Goal: Task Accomplishment & Management: Manage account settings

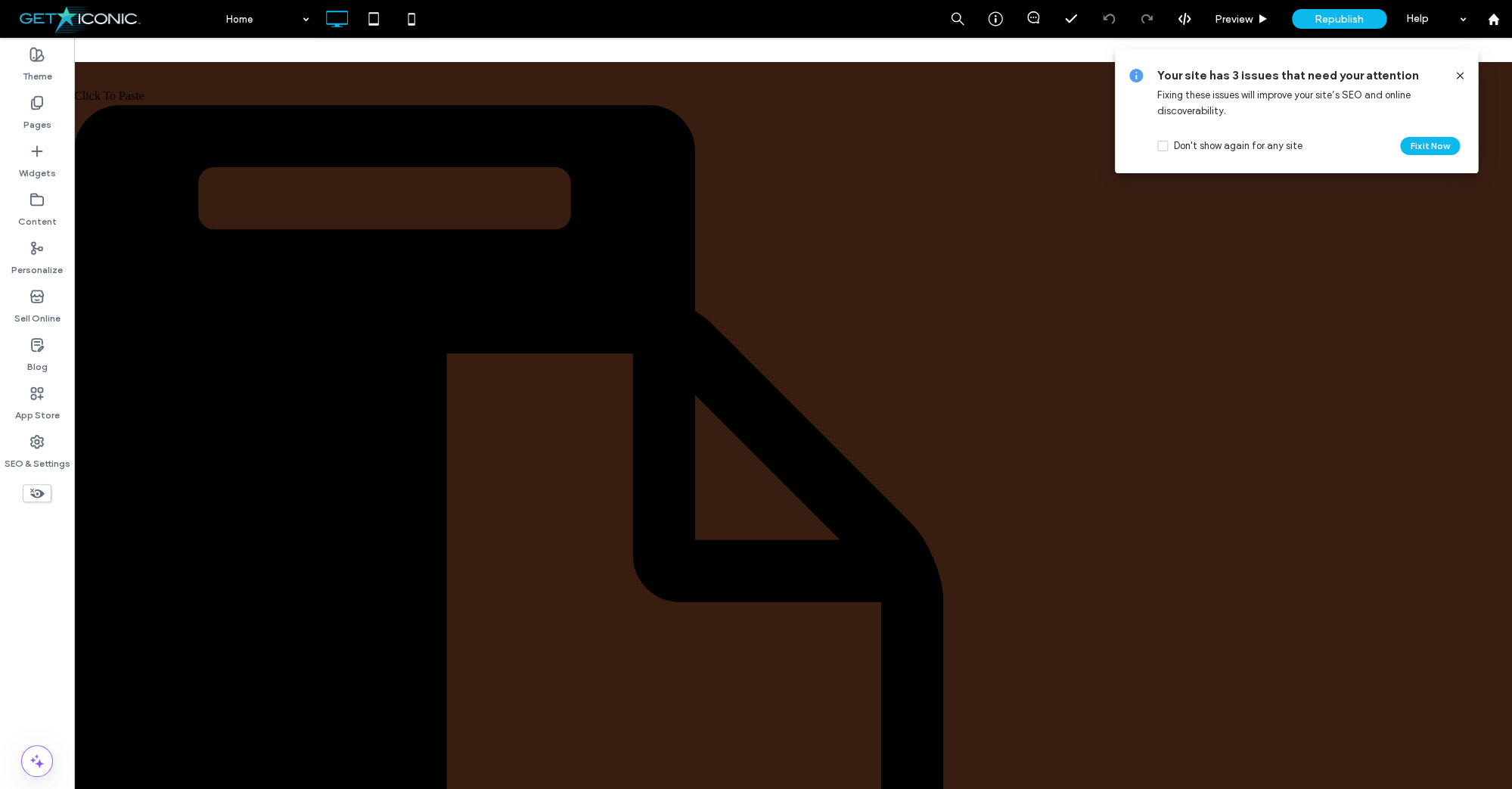
scroll to position [686, 0]
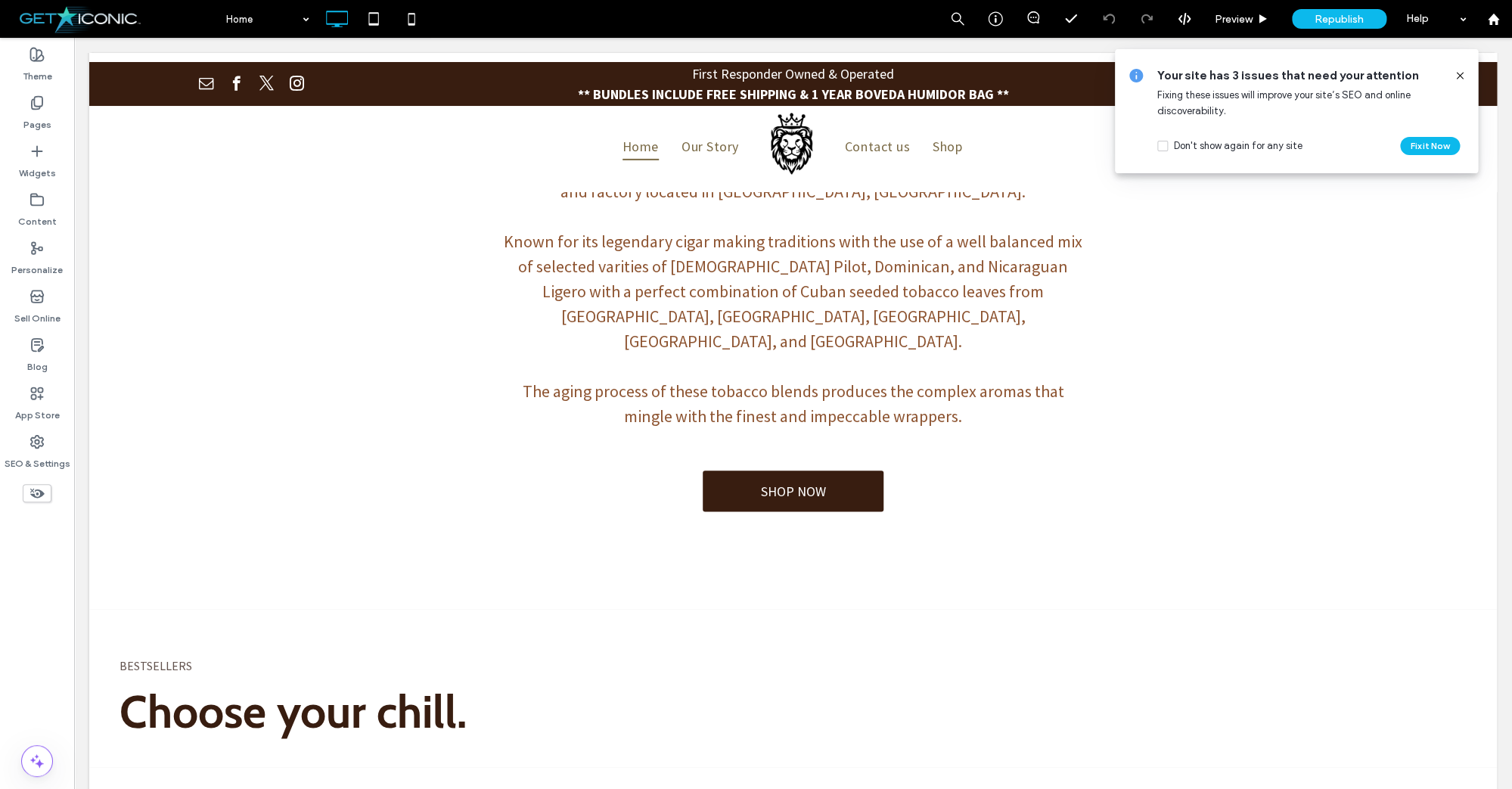
click at [1459, 74] on icon at bounding box center [1459, 75] width 12 height 12
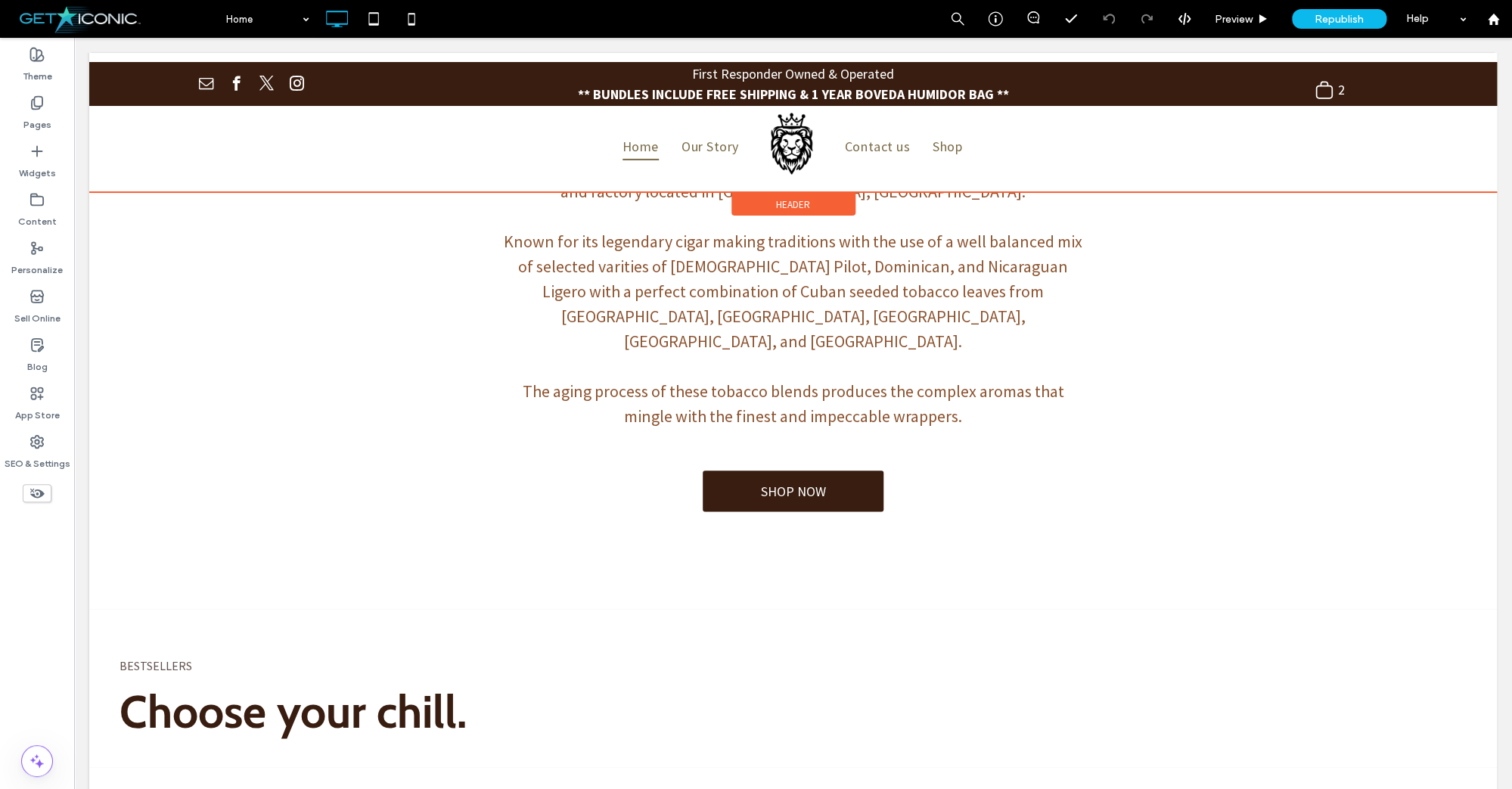
scroll to position [41, 0]
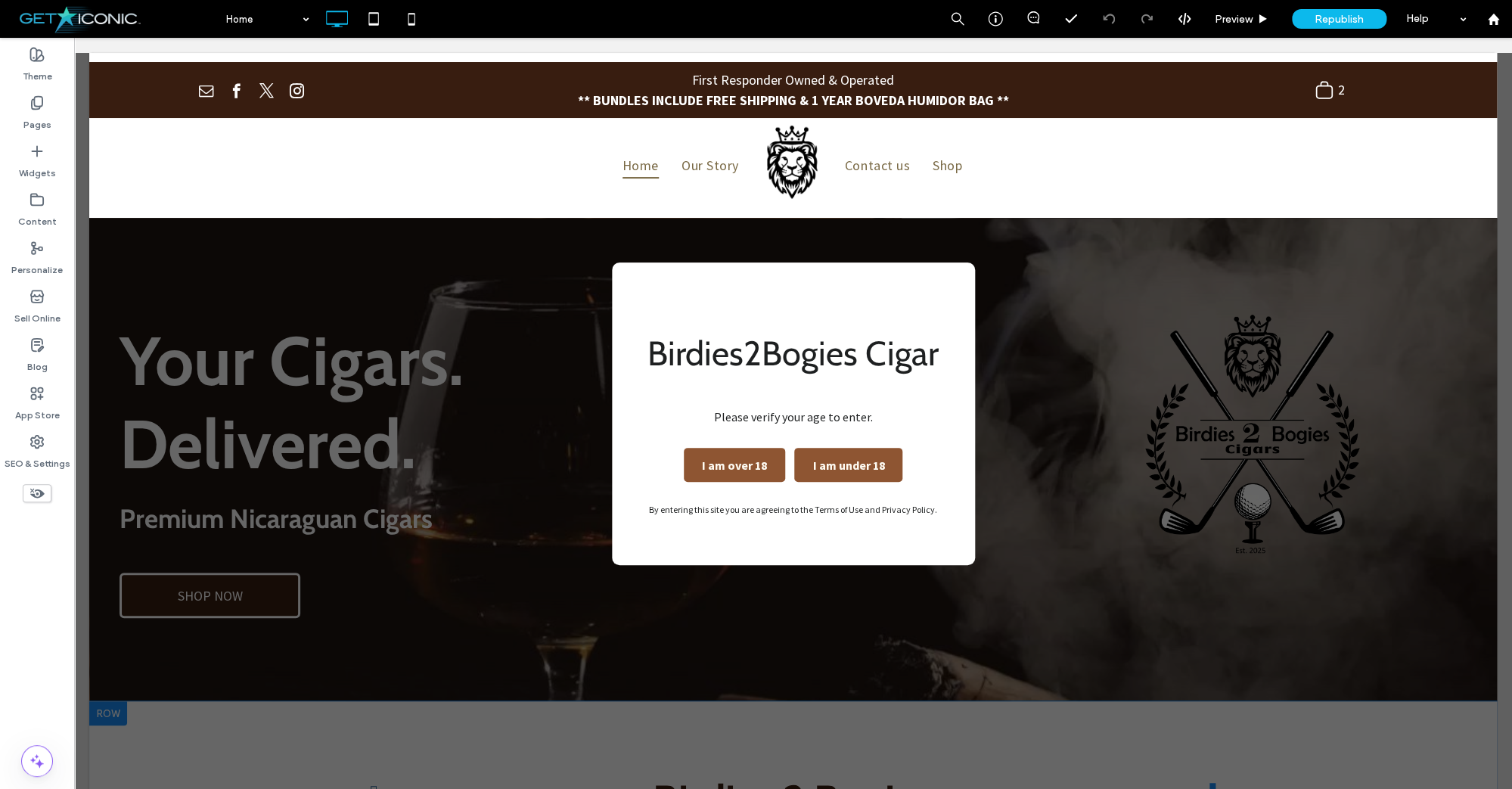
click at [430, 554] on div "Birdies2Bogies Cigar Please verify your age to enter. I am over 18 I am under 1…" at bounding box center [793, 412] width 1438 height 751
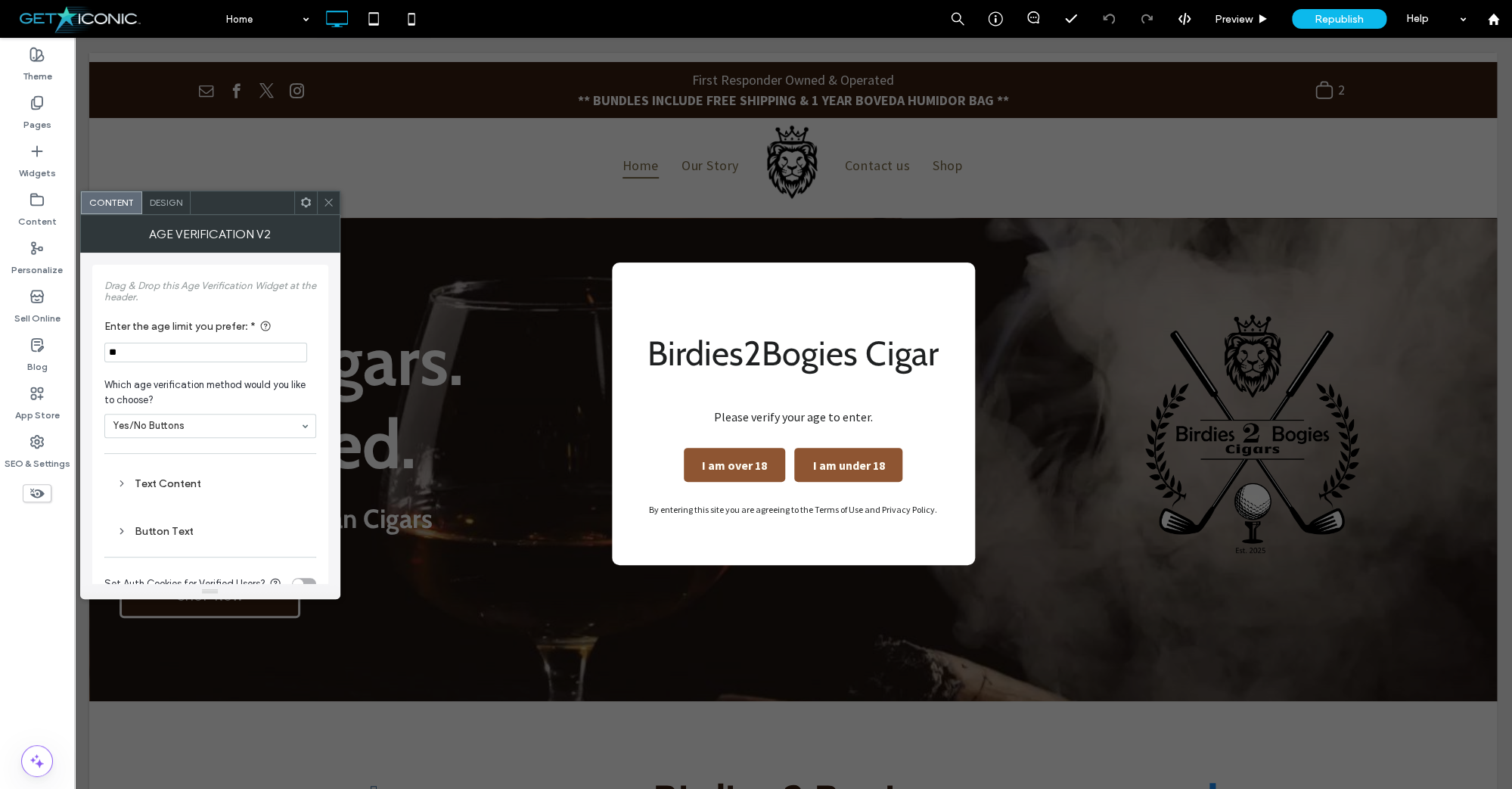
click at [326, 198] on icon at bounding box center [329, 202] width 12 height 12
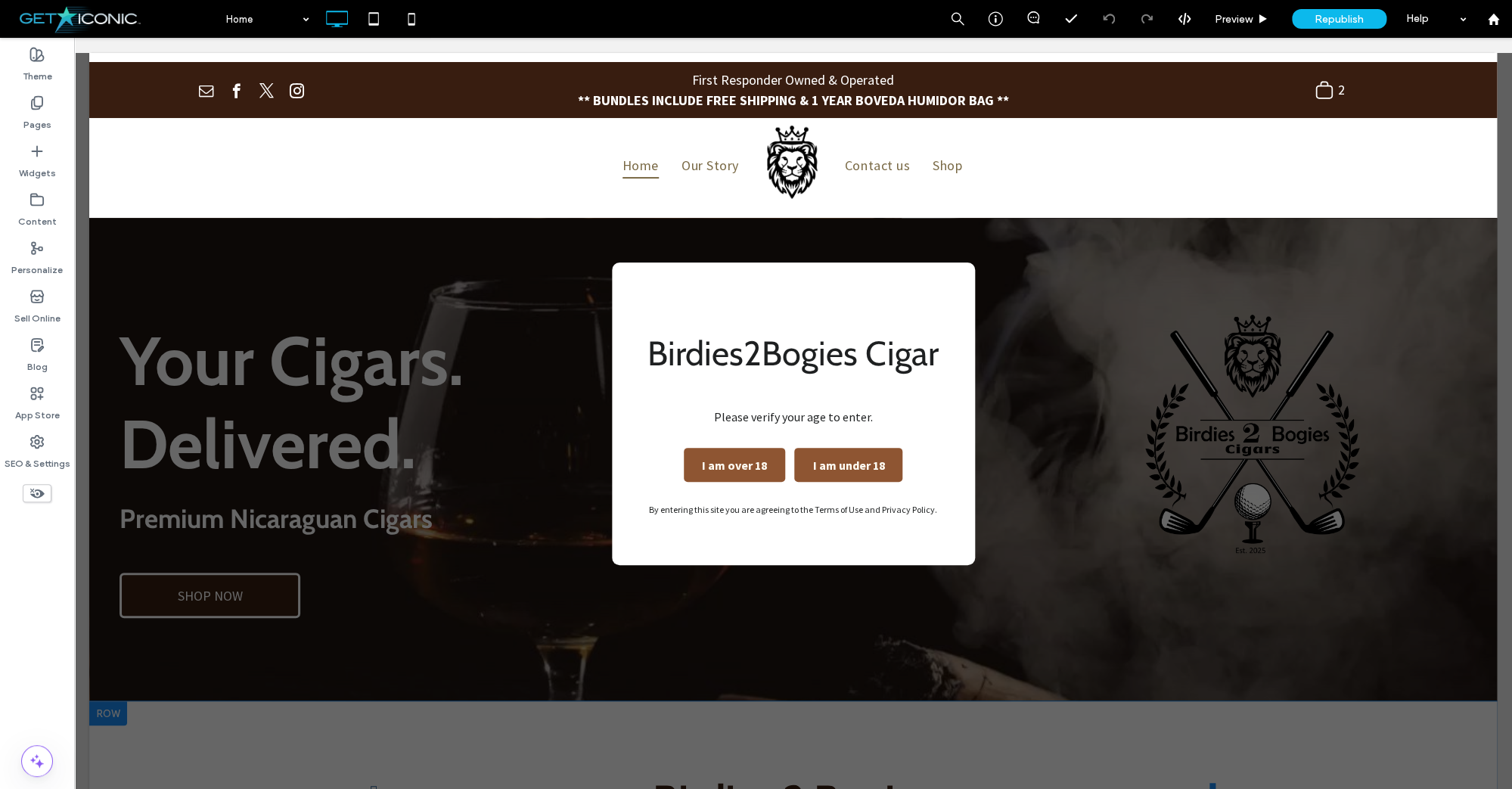
click at [264, 589] on div "Birdies2Bogies Cigar Please verify your age to enter. I am over 18 I am under 1…" at bounding box center [793, 412] width 1438 height 751
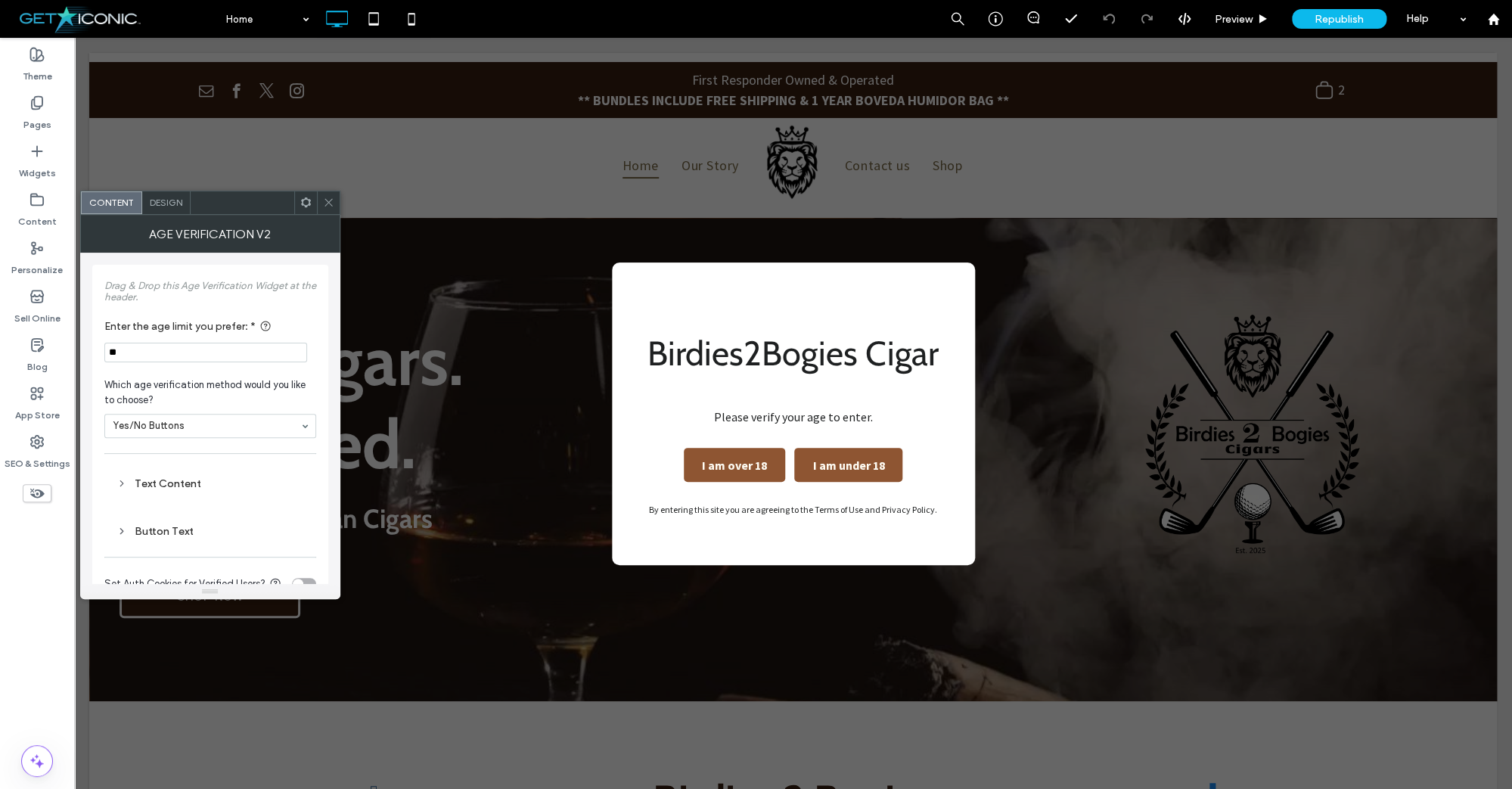
click at [326, 200] on icon at bounding box center [329, 202] width 12 height 12
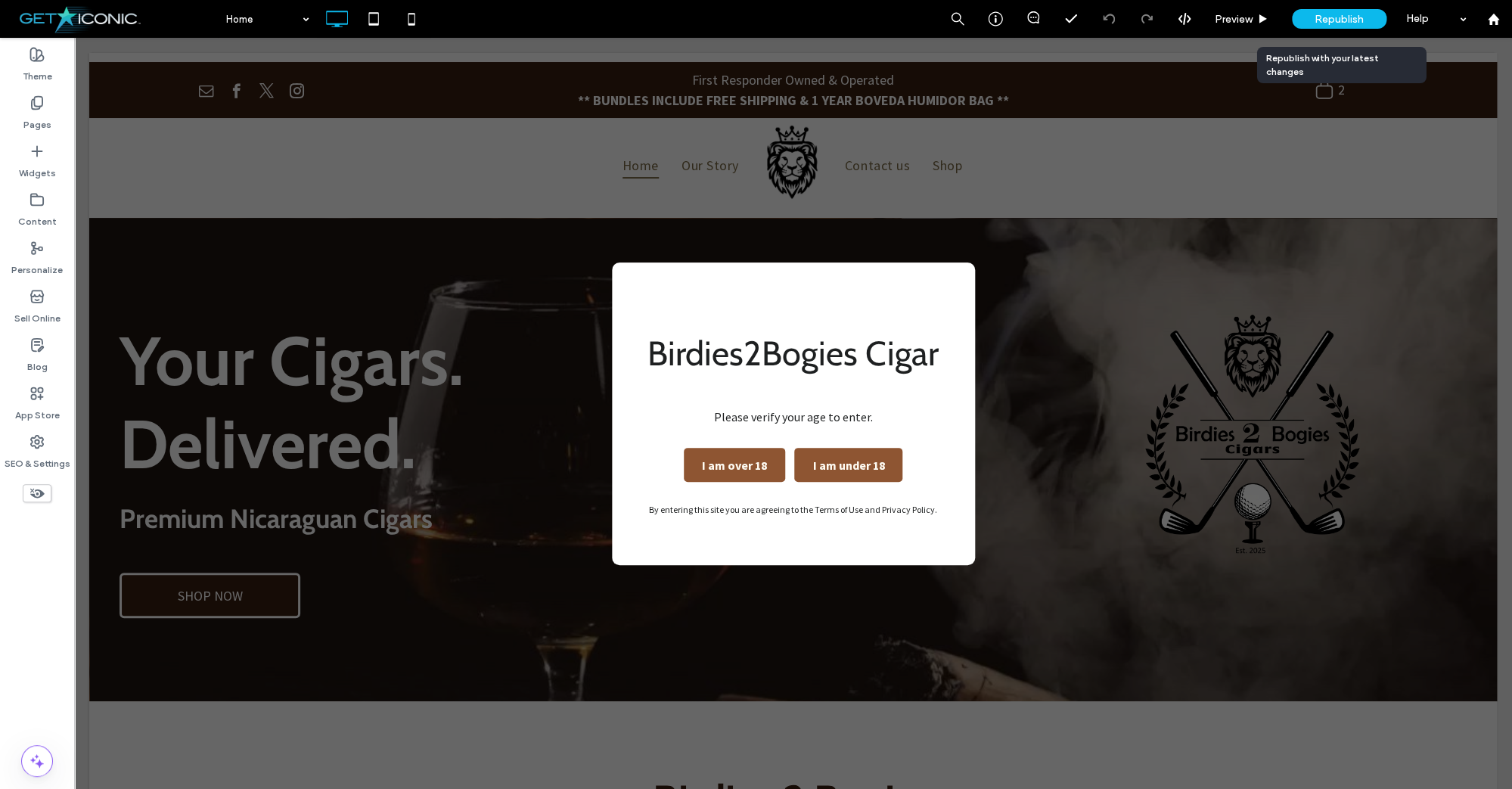
click at [1325, 16] on span "Republish" at bounding box center [1339, 18] width 49 height 13
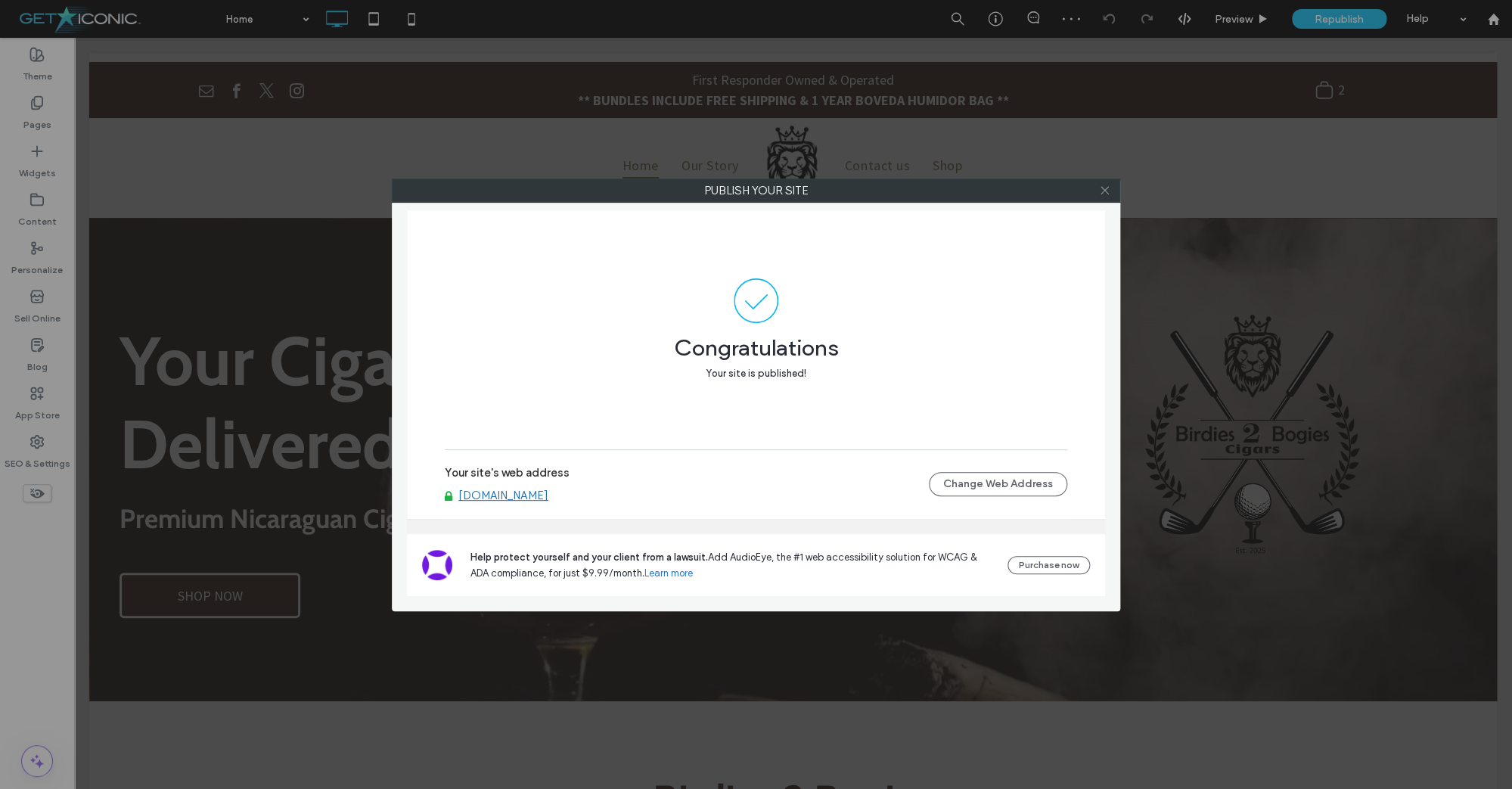
click at [1104, 192] on use at bounding box center [1104, 190] width 8 height 8
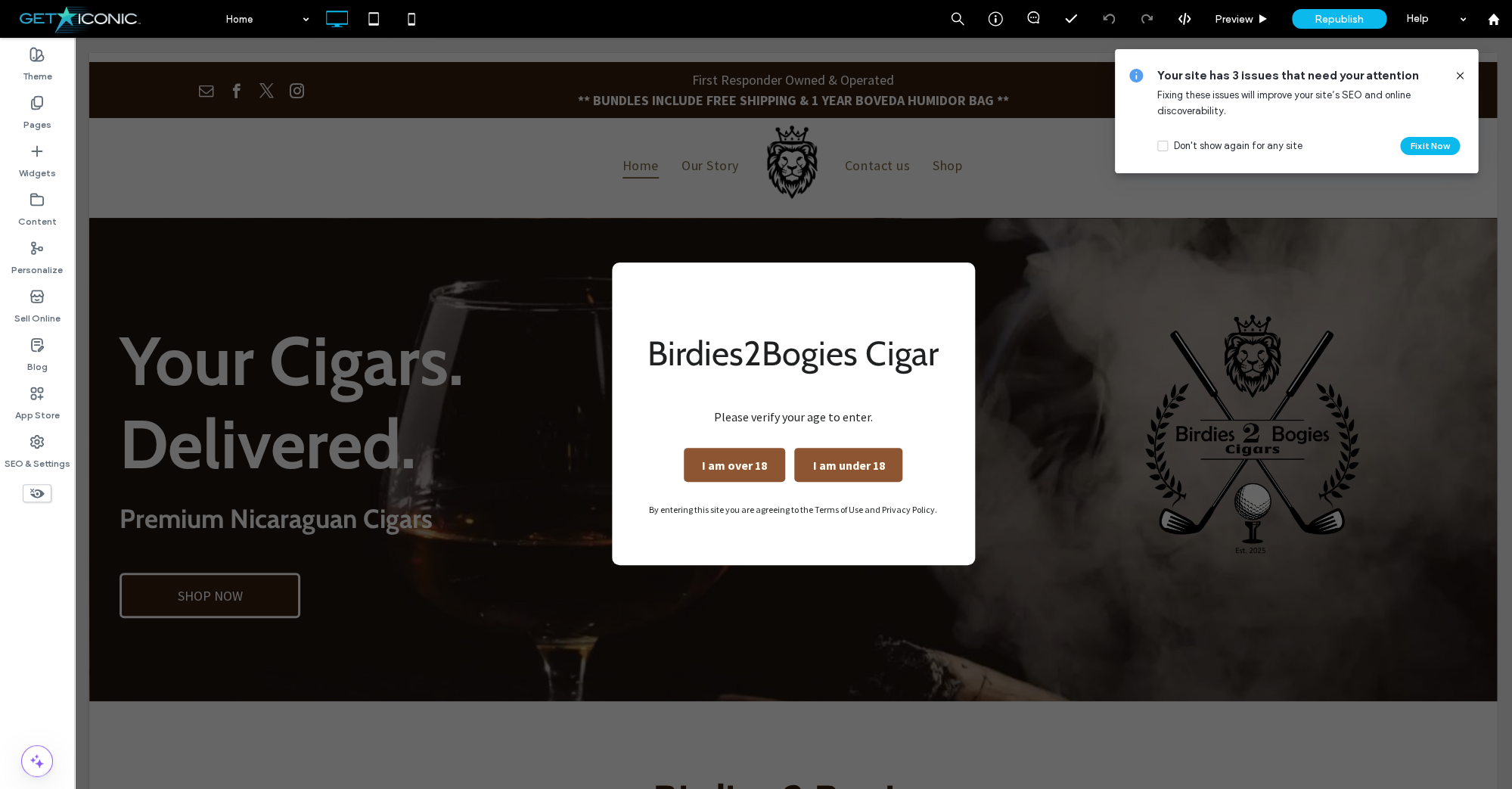
click at [1462, 76] on icon at bounding box center [1459, 75] width 12 height 12
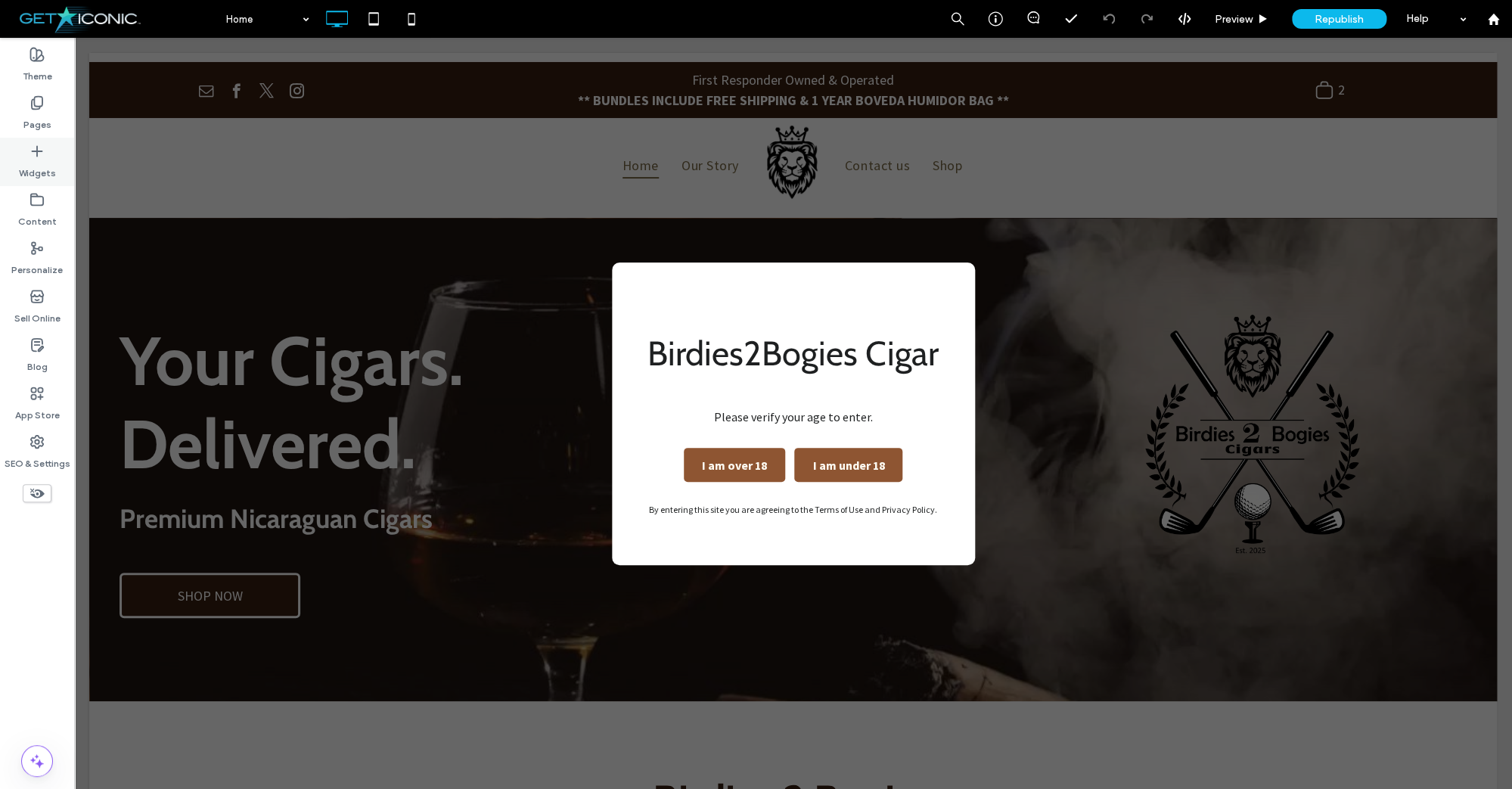
click at [34, 171] on label "Widgets" at bounding box center [38, 169] width 37 height 21
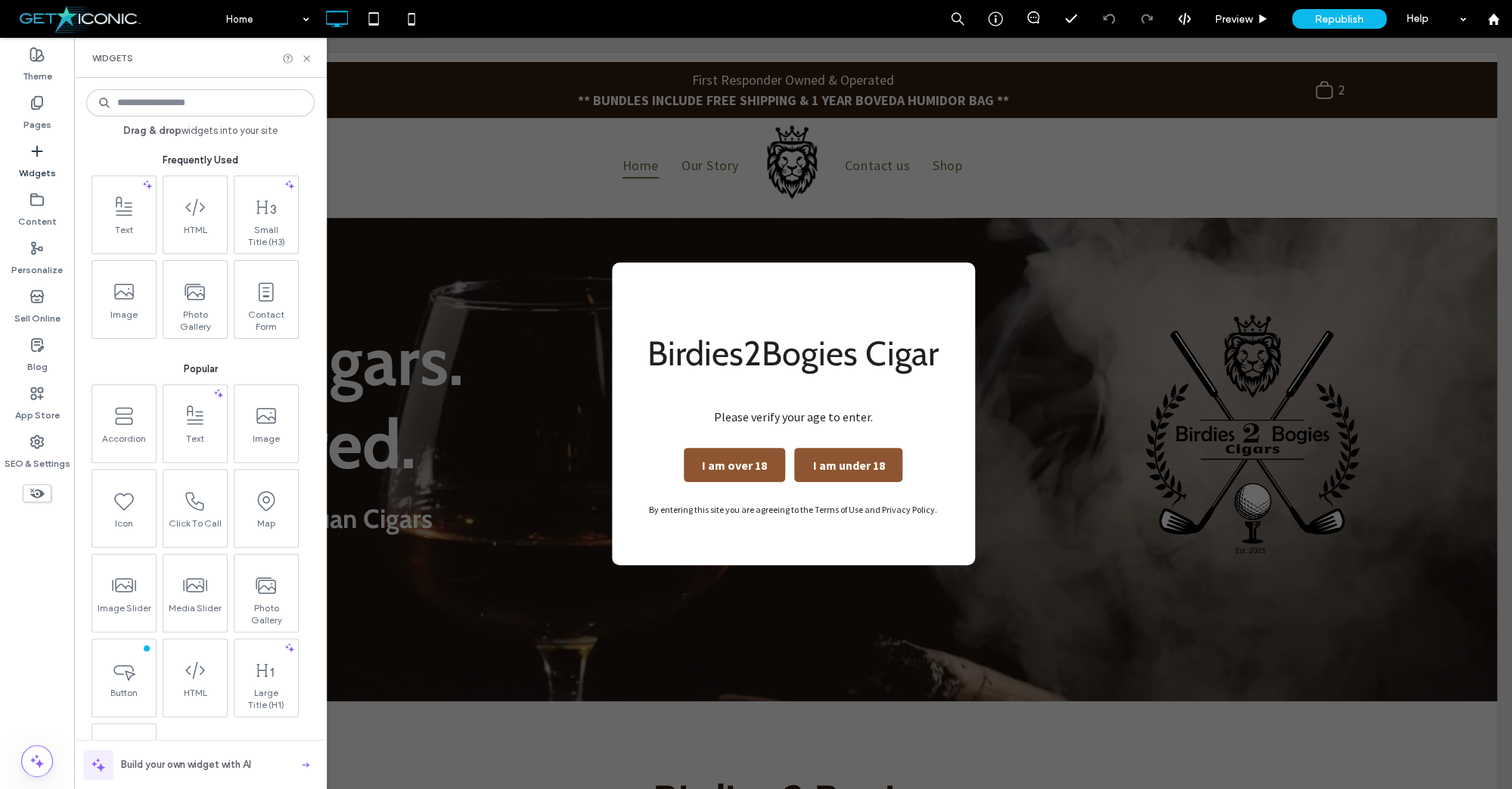
click at [255, 97] on input at bounding box center [200, 103] width 228 height 28
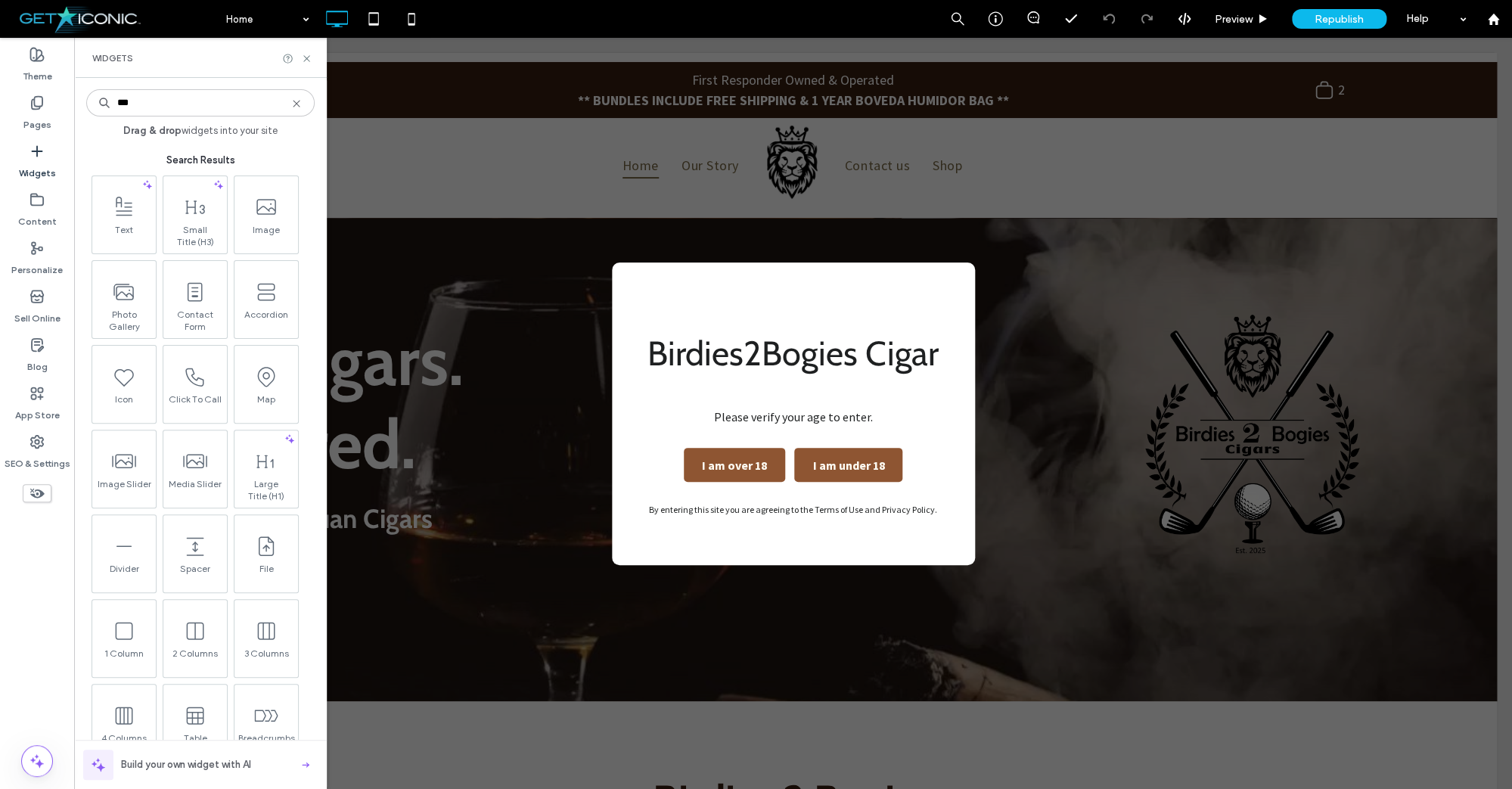
type input "***"
click at [305, 60] on icon at bounding box center [307, 59] width 12 height 12
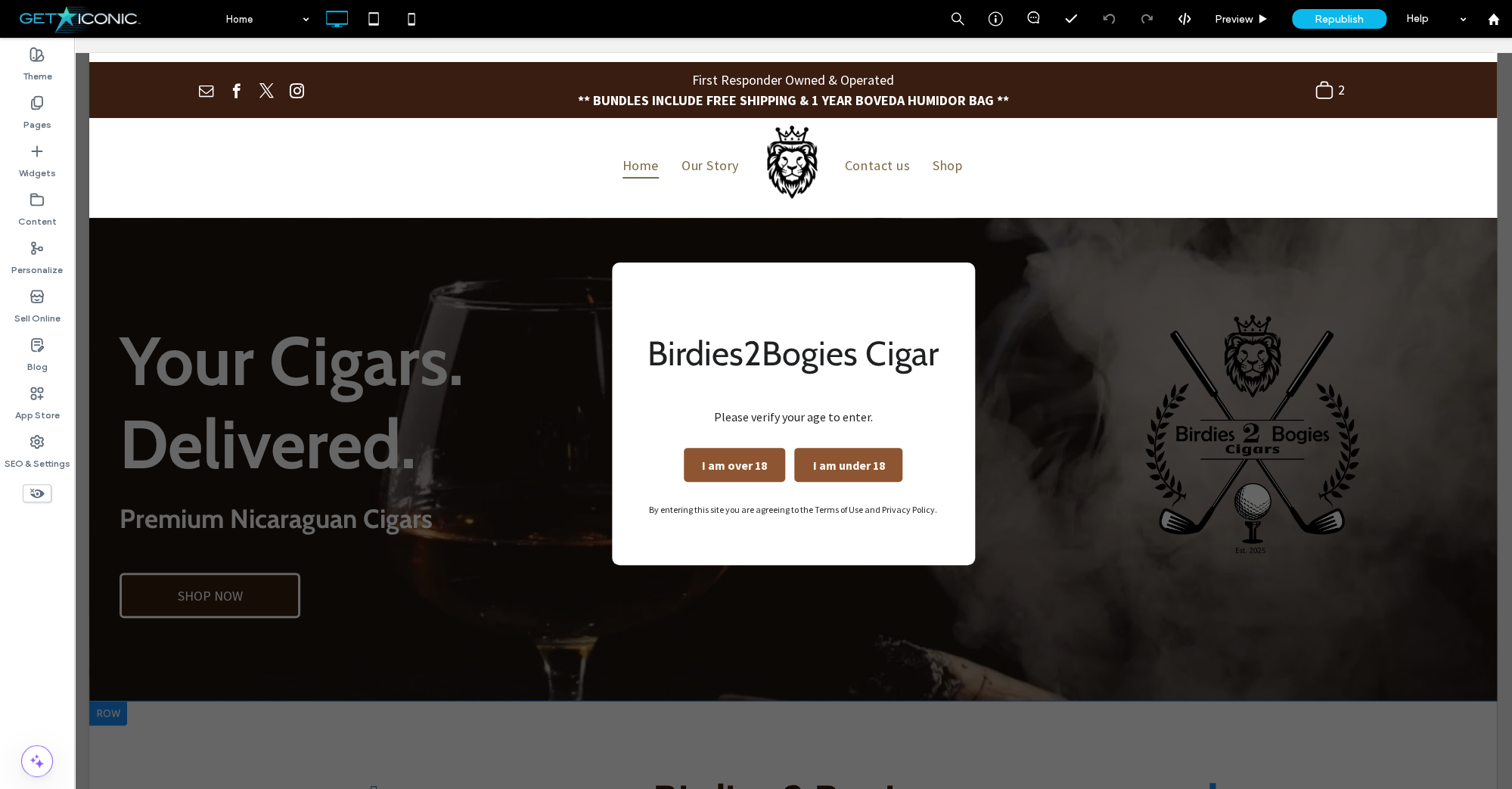
click at [698, 430] on div "Birdies2Bogies Cigar Please verify your age to enter. I am over 18 I am under 1…" at bounding box center [793, 426] width 339 height 186
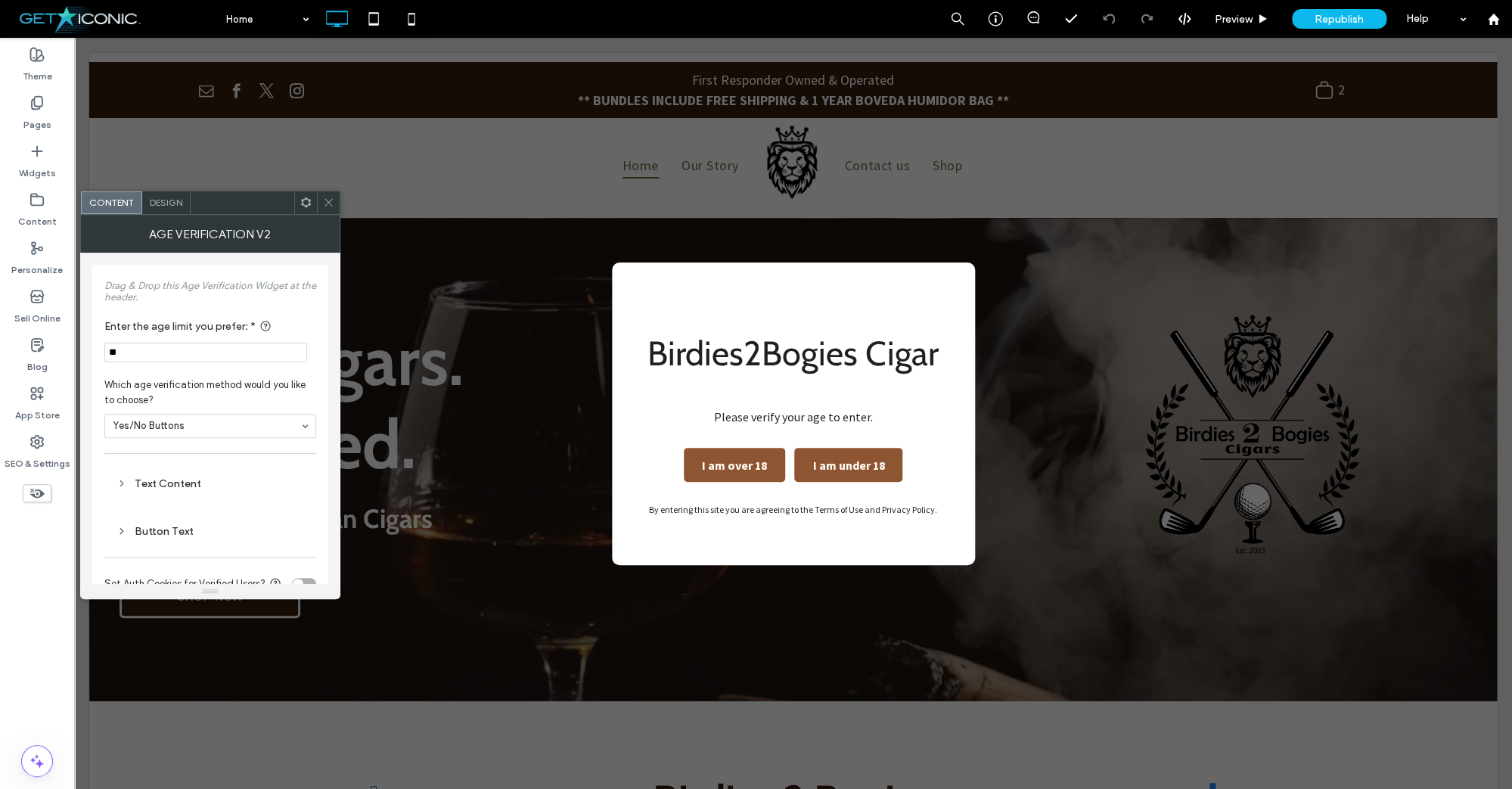
click at [158, 207] on span "Design" at bounding box center [166, 202] width 33 height 12
drag, startPoint x: 135, startPoint y: 285, endPoint x: 149, endPoint y: 283, distance: 14.1
click at [135, 285] on div "General Text Style" at bounding box center [210, 282] width 212 height 13
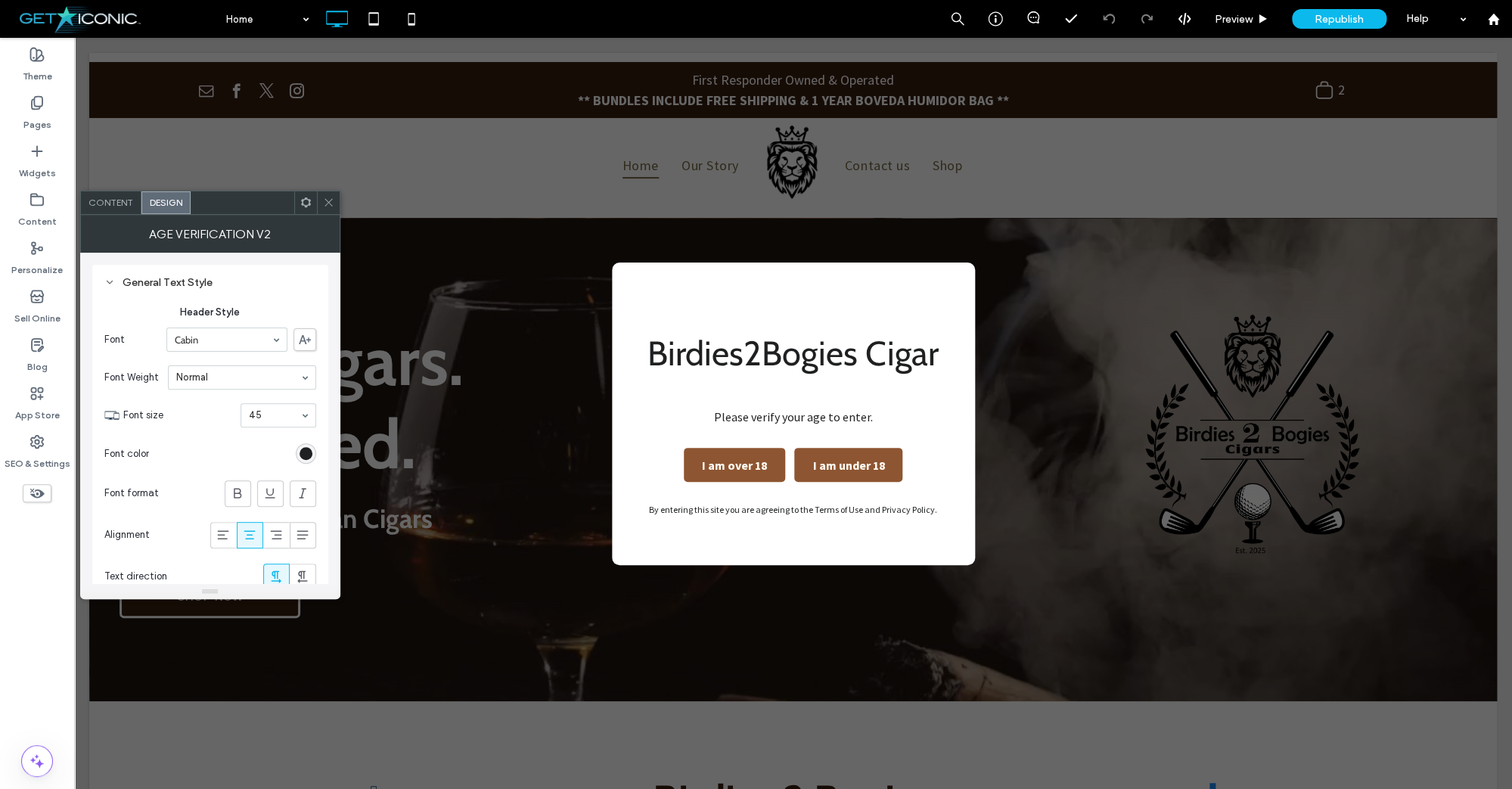
click at [127, 212] on div "Content" at bounding box center [111, 202] width 60 height 23
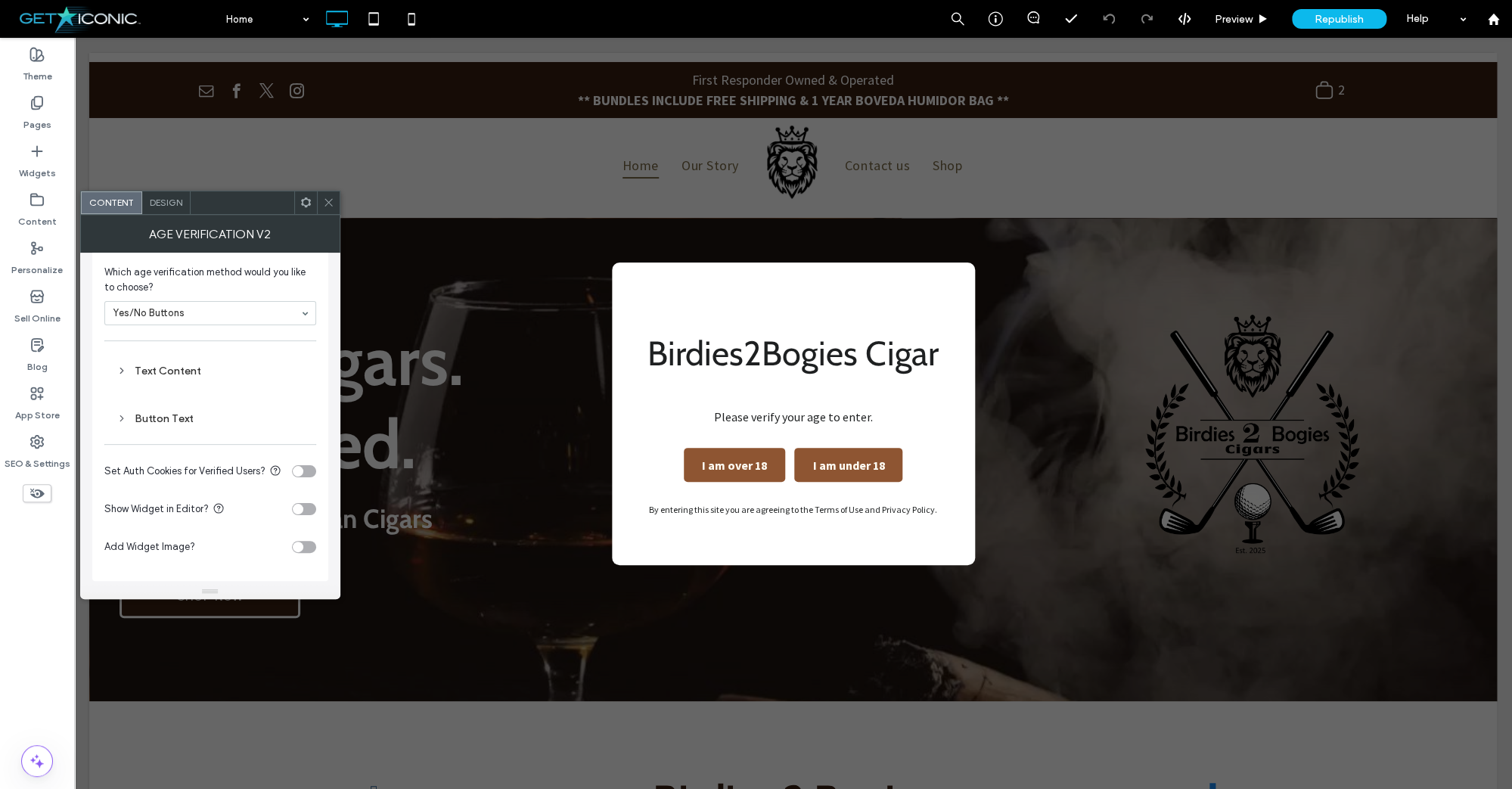
scroll to position [121, 0]
click at [170, 360] on div "Text Content" at bounding box center [210, 366] width 187 height 13
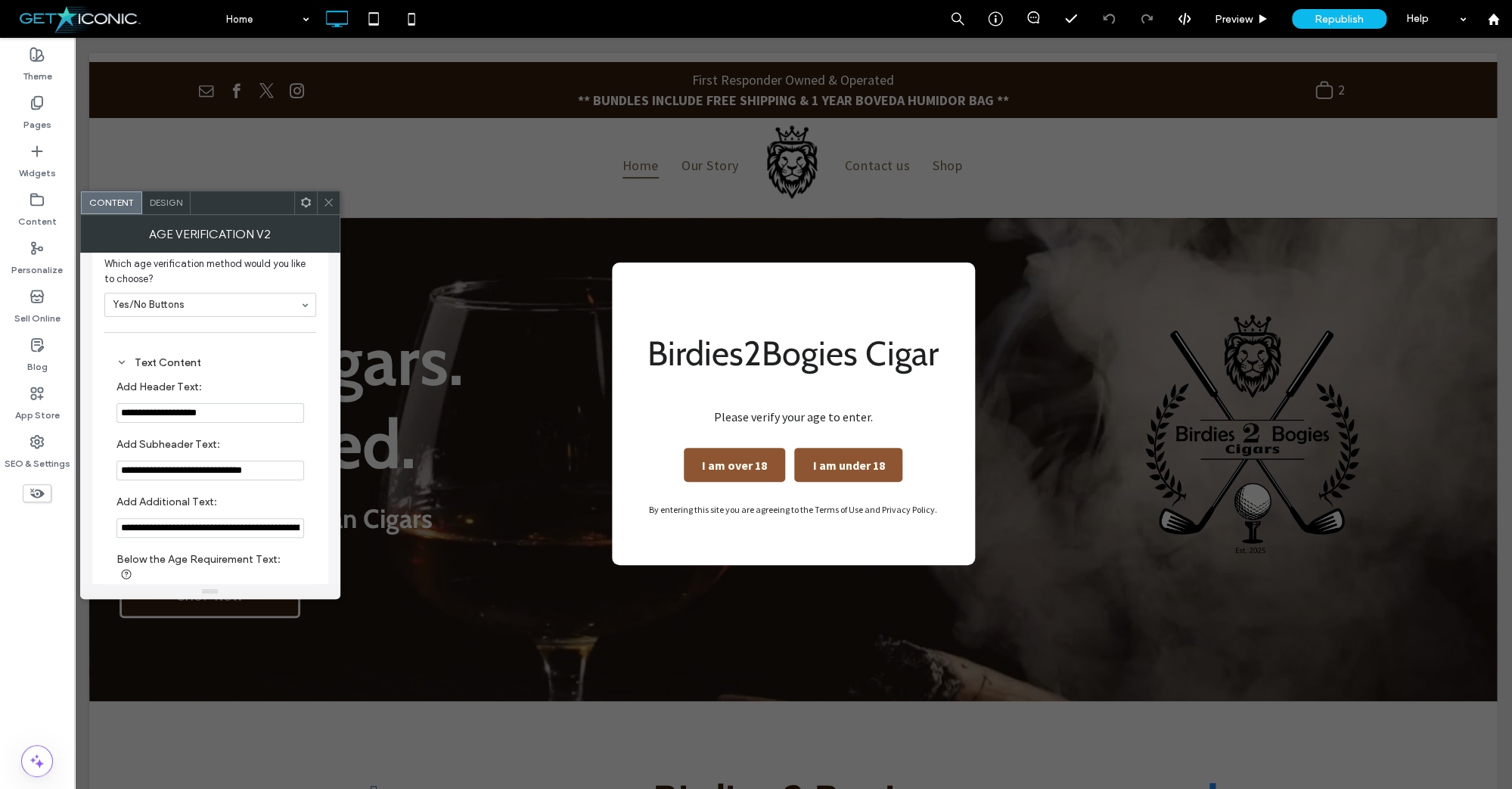
click at [152, 415] on input "**********" at bounding box center [210, 412] width 187 height 19
click at [160, 414] on input "**********" at bounding box center [210, 412] width 187 height 19
type input "**********"
click at [330, 205] on icon at bounding box center [329, 202] width 12 height 12
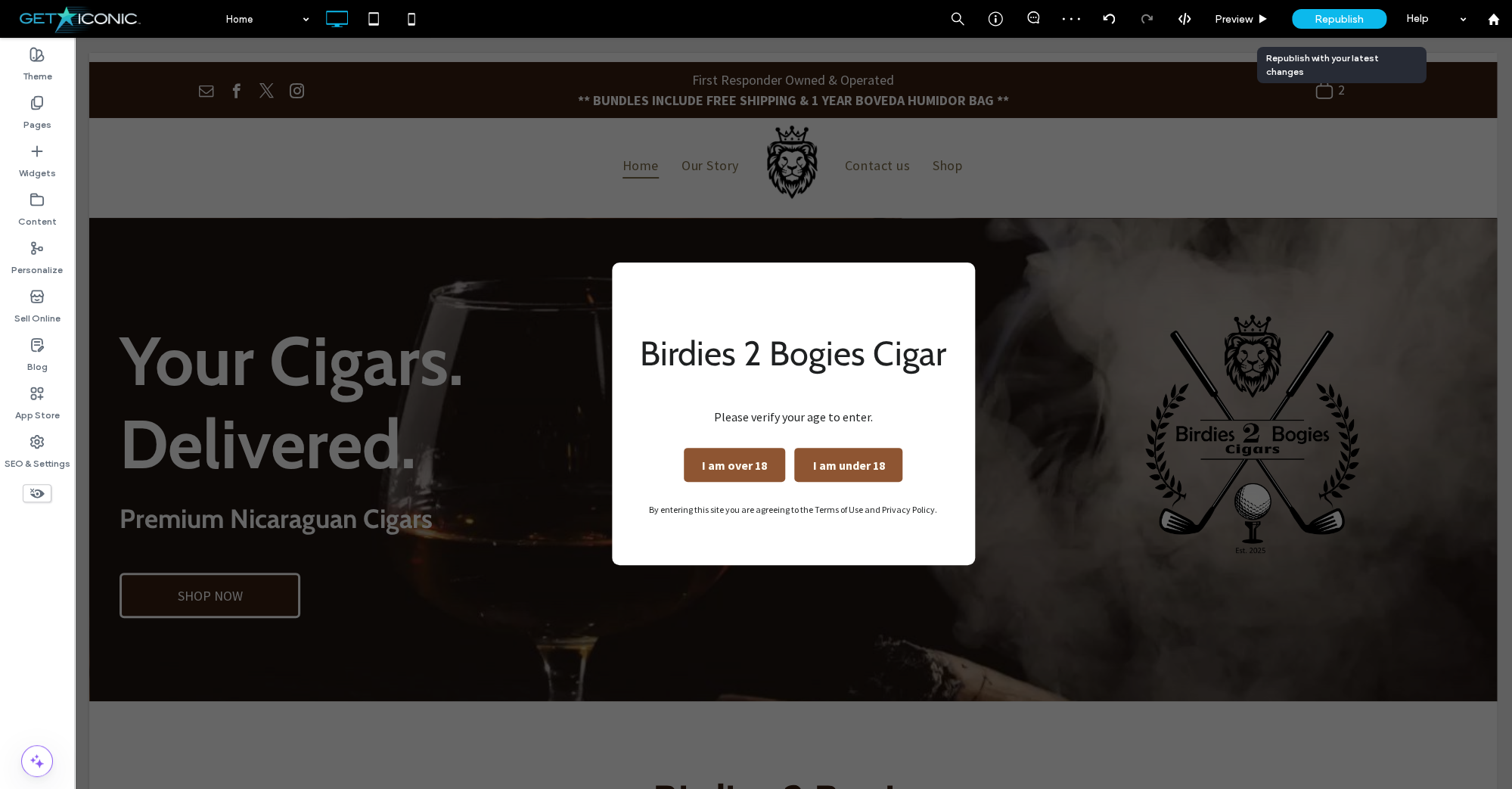
click at [1356, 16] on span "Republish" at bounding box center [1339, 18] width 49 height 13
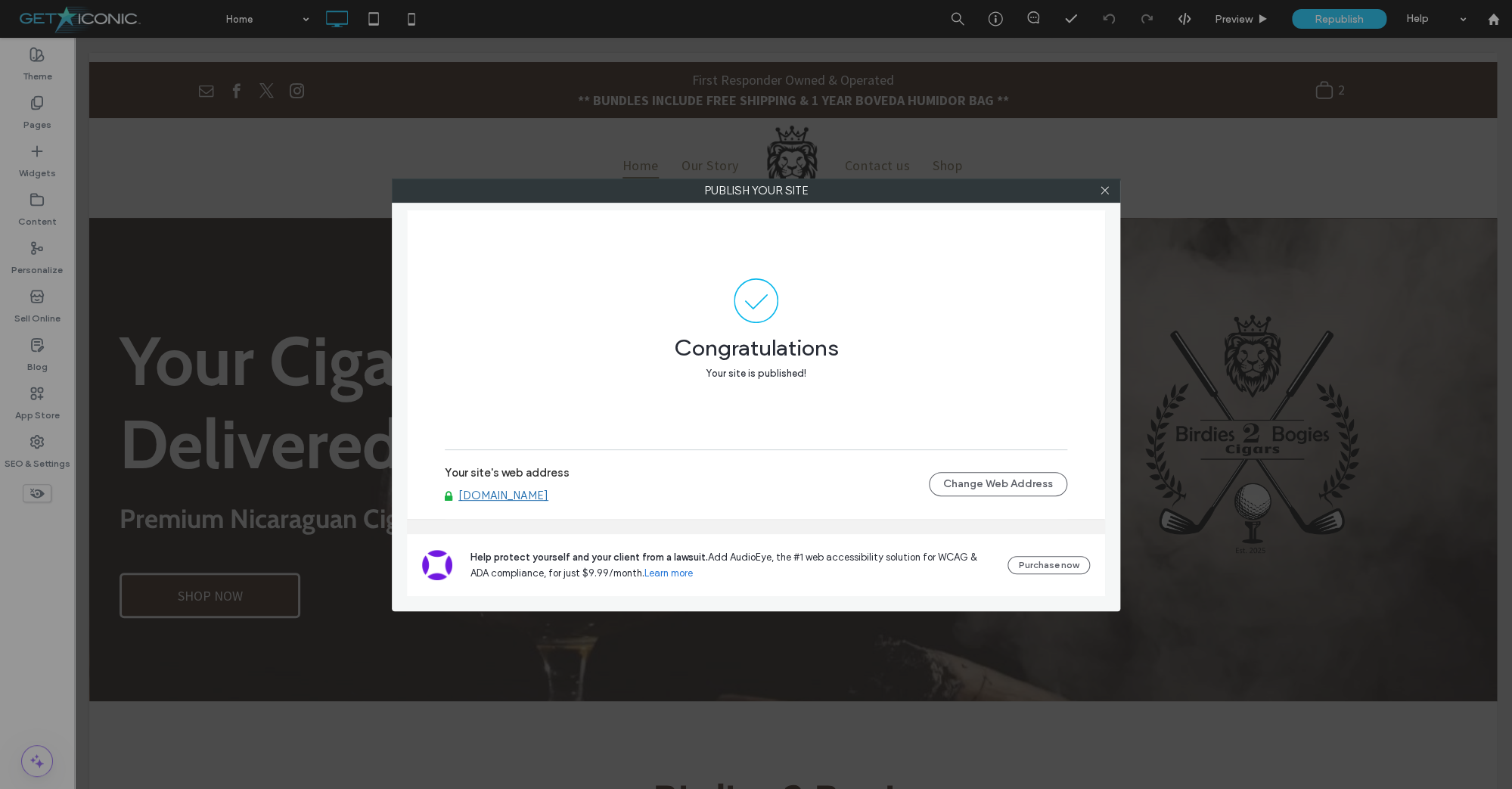
drag, startPoint x: 964, startPoint y: 191, endPoint x: 1074, endPoint y: 215, distance: 112.6
click at [965, 191] on label "Publish your site" at bounding box center [756, 190] width 727 height 23
click at [1107, 193] on icon at bounding box center [1105, 191] width 12 height 12
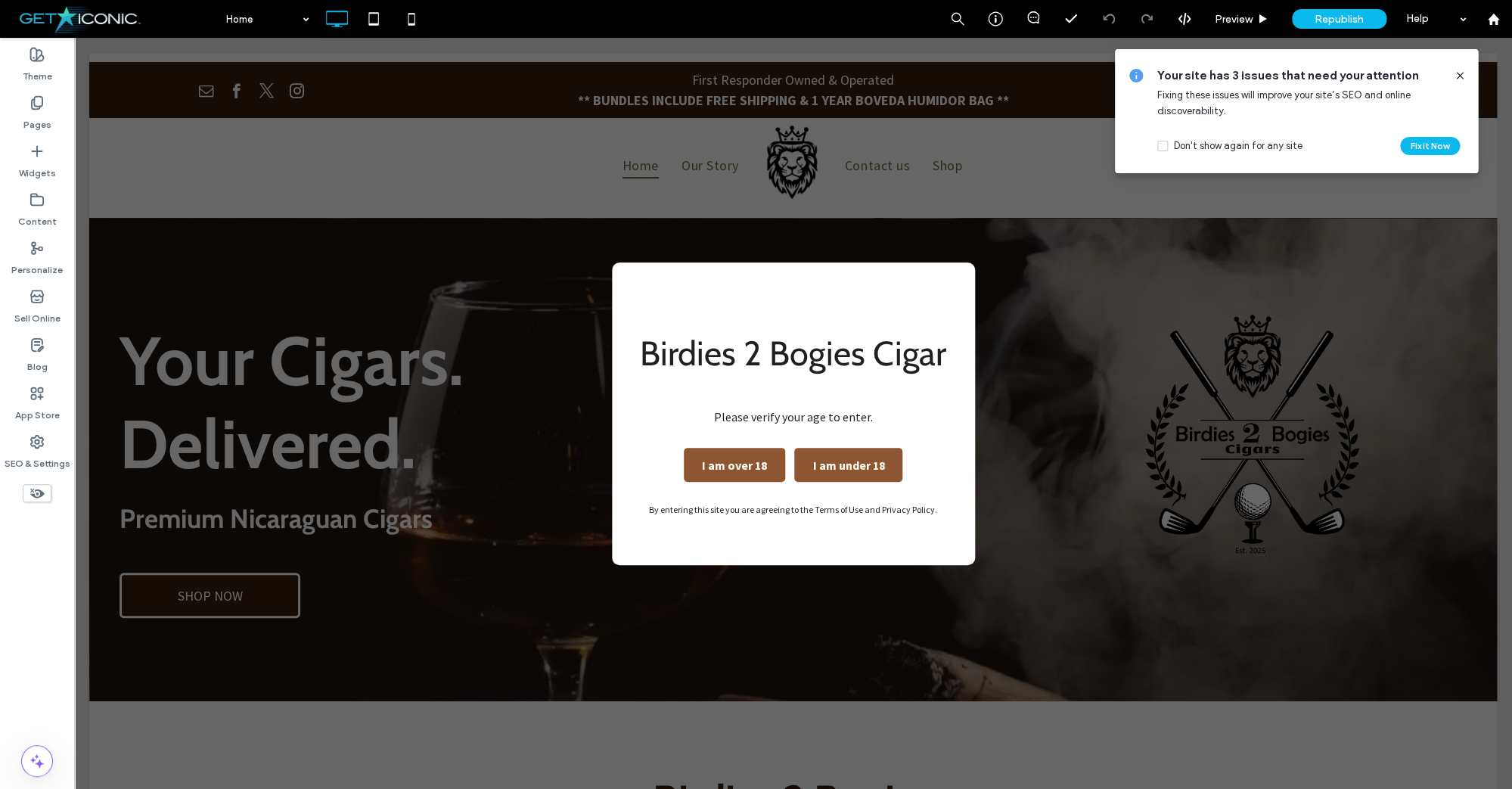
click at [1458, 76] on use at bounding box center [1459, 75] width 7 height 7
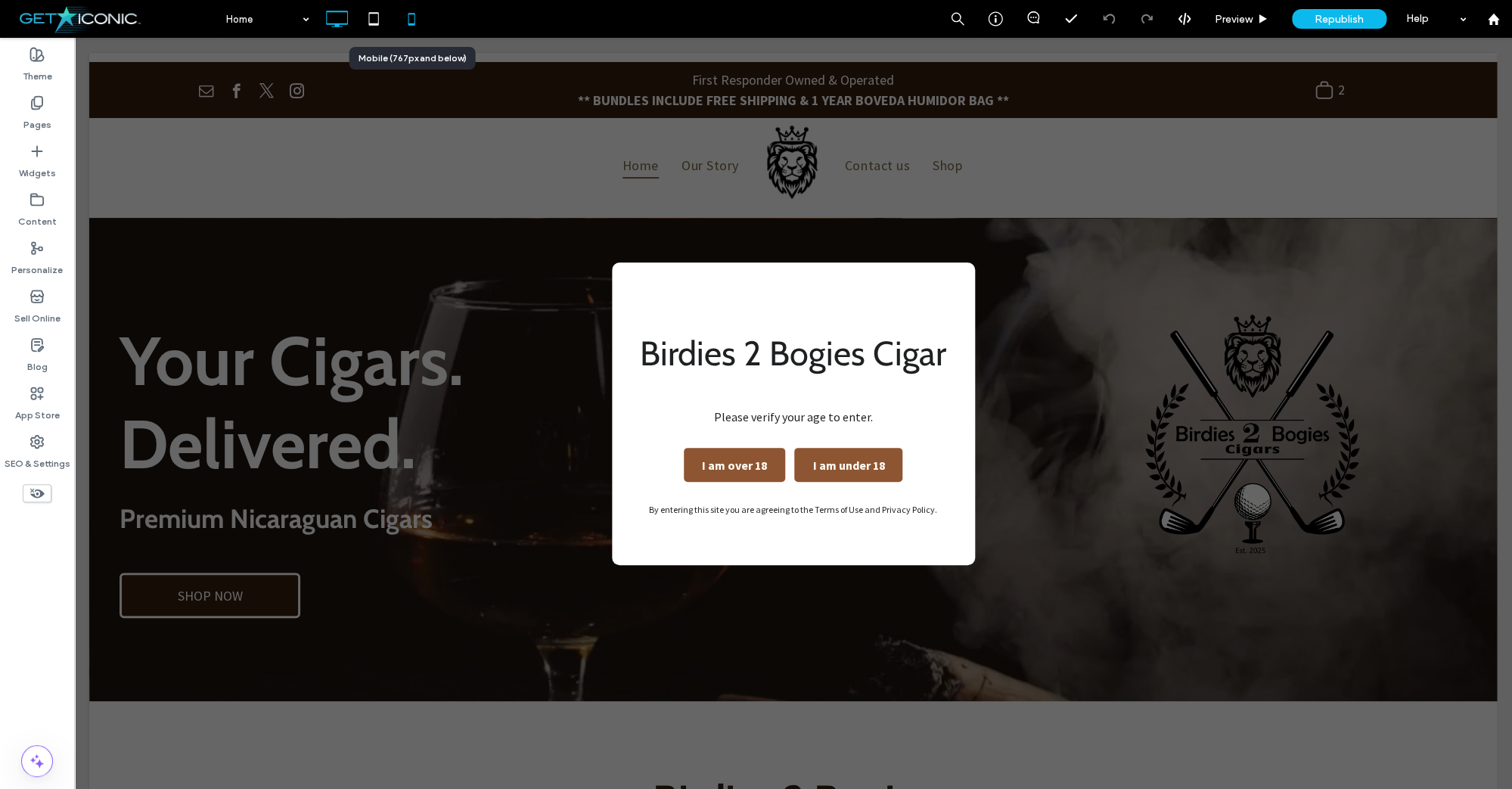
click at [411, 16] on icon at bounding box center [412, 19] width 30 height 30
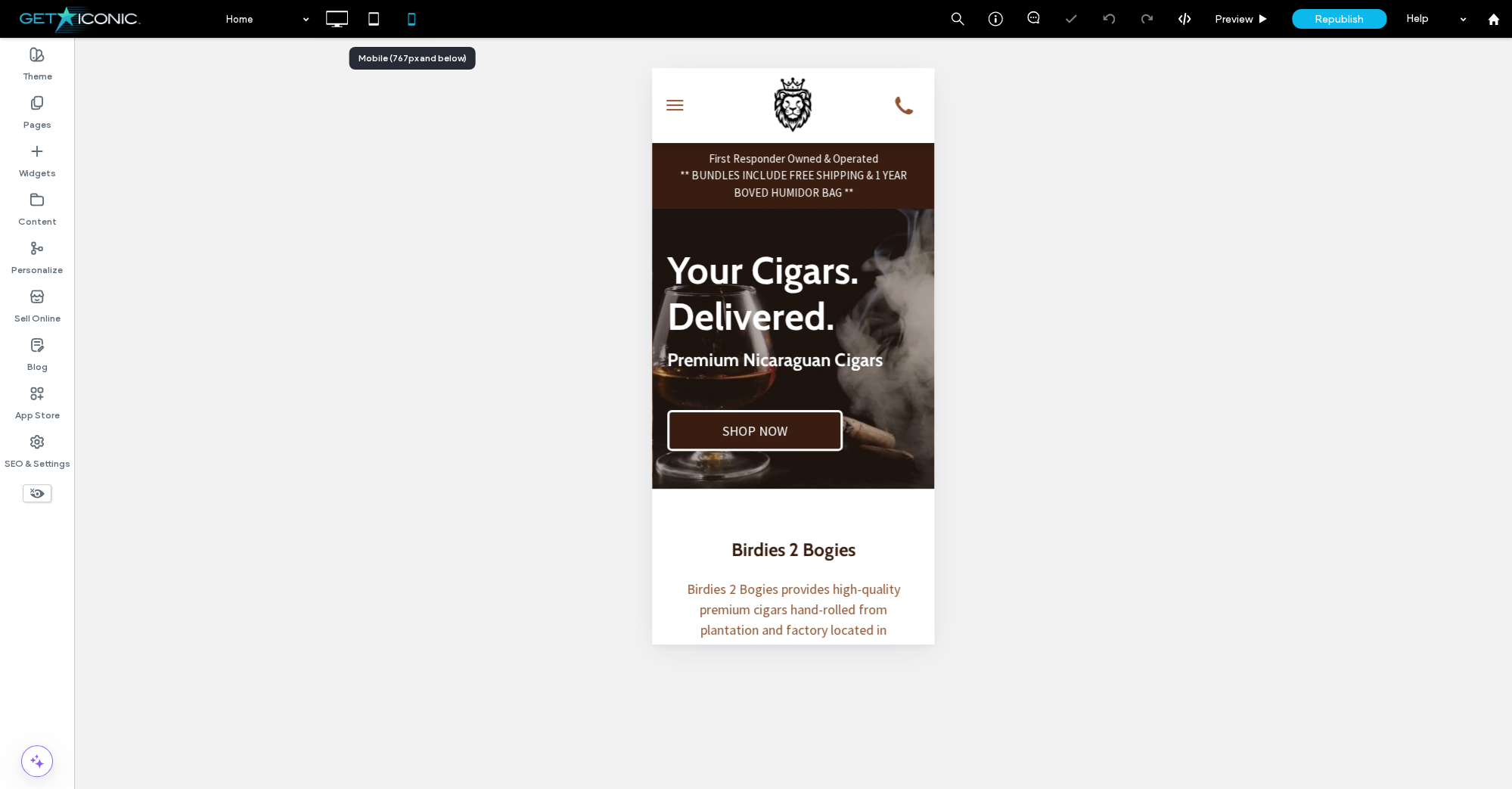
scroll to position [0, 0]
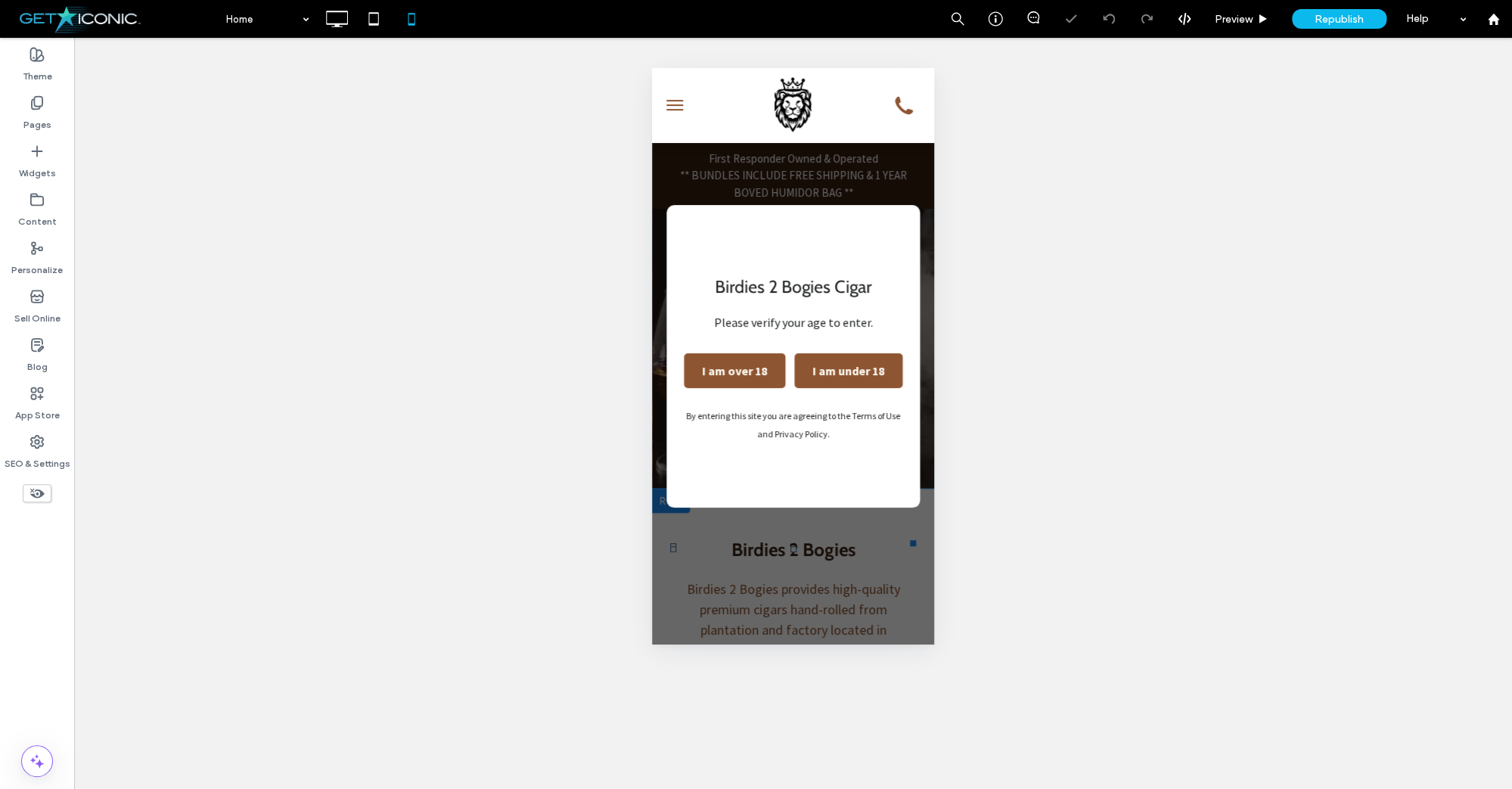
click at [725, 376] on button "I am over 18" at bounding box center [734, 371] width 101 height 35
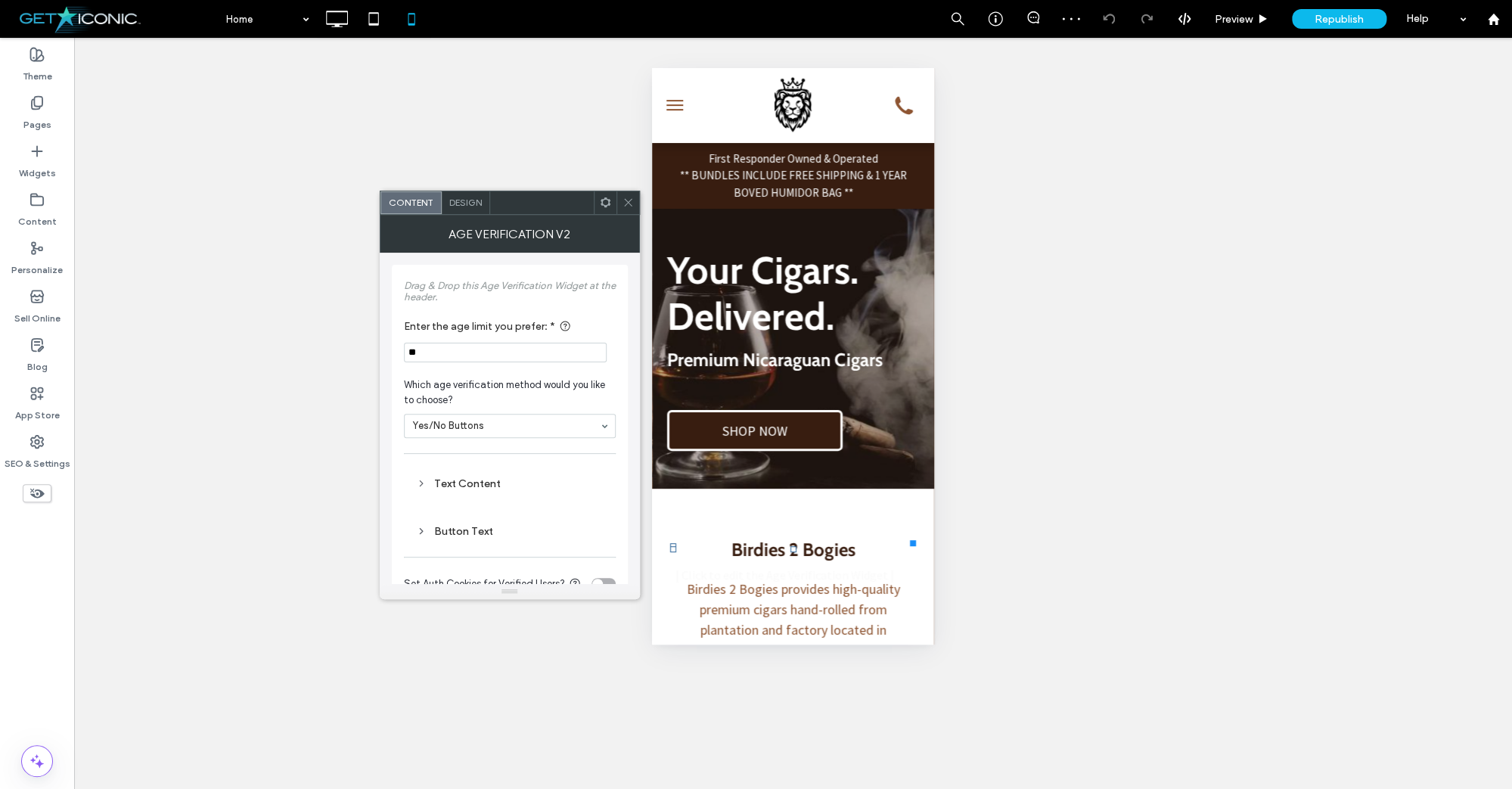
click at [894, 177] on span "** BUNDLES INCLUDE FREE SHIPPING & 1 YEAR BOVED HUMIDOR BAG **" at bounding box center [792, 184] width 227 height 32
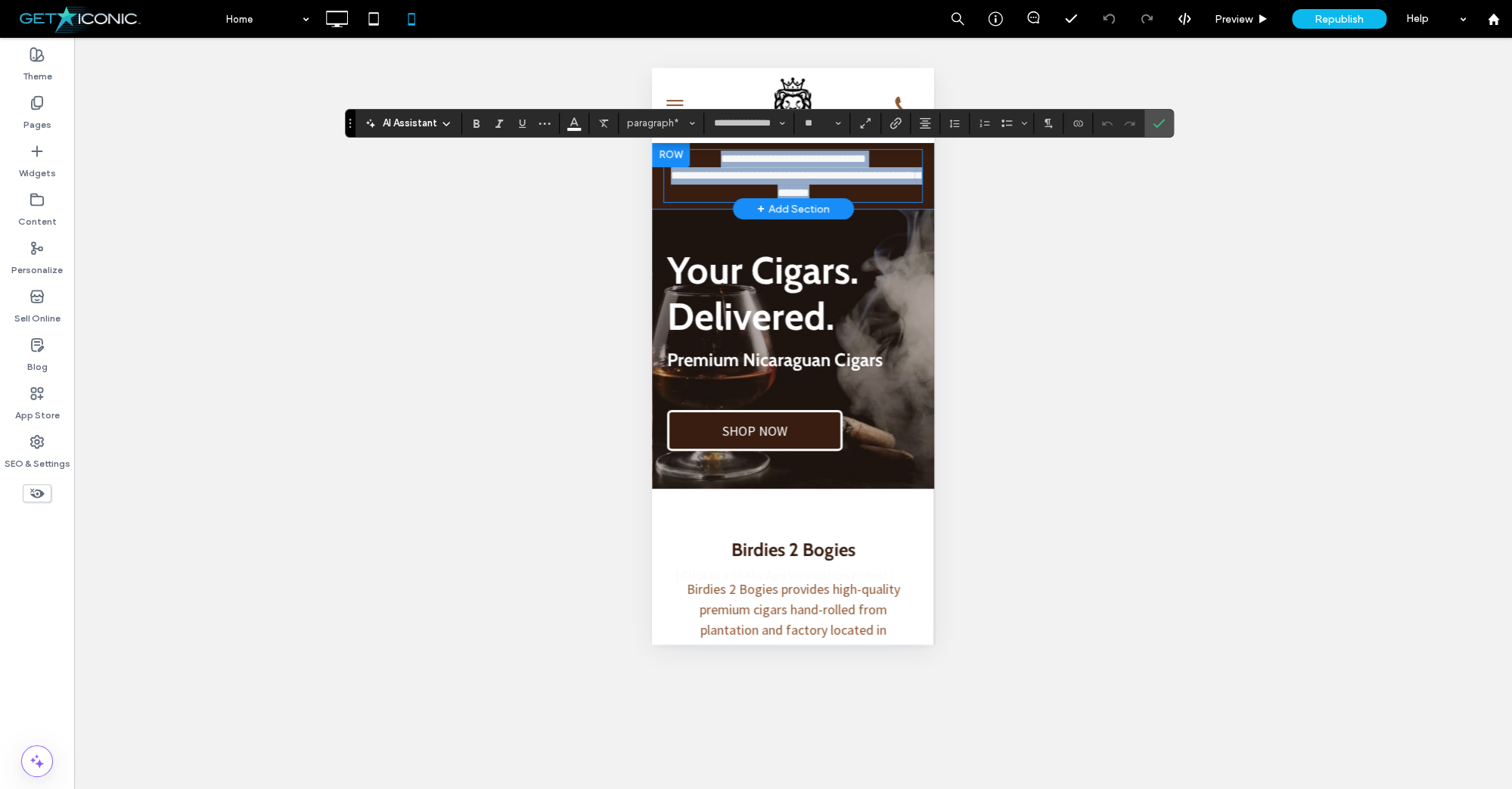
click at [901, 177] on span "**********" at bounding box center [796, 183] width 249 height 28
click at [920, 177] on span "**********" at bounding box center [796, 183] width 249 height 28
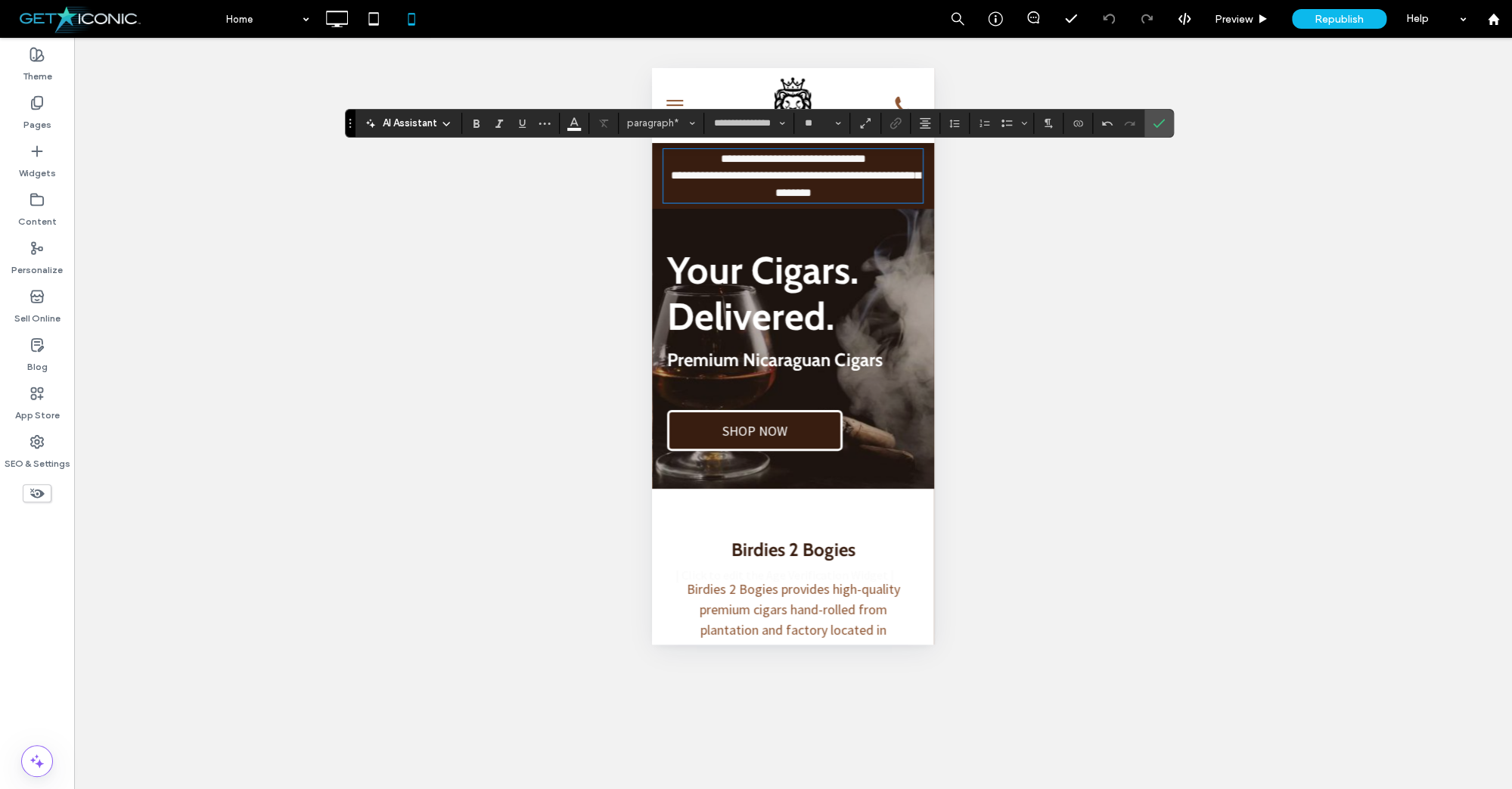
drag, startPoint x: 1160, startPoint y: 122, endPoint x: 1110, endPoint y: 121, distance: 50.0
click at [1160, 122] on icon "Confirm" at bounding box center [1158, 123] width 12 height 12
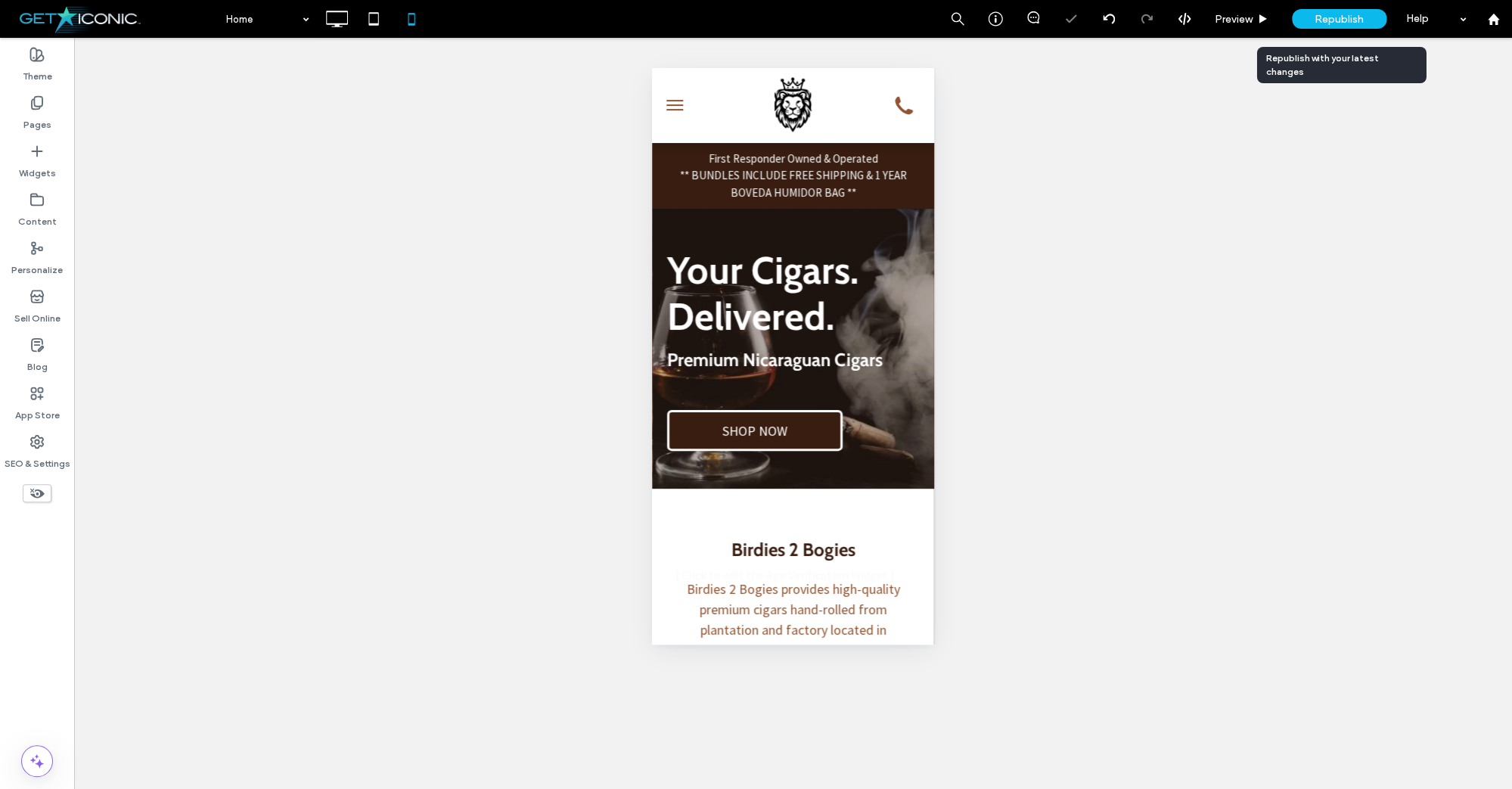
click at [1334, 14] on span "Republish" at bounding box center [1339, 18] width 49 height 13
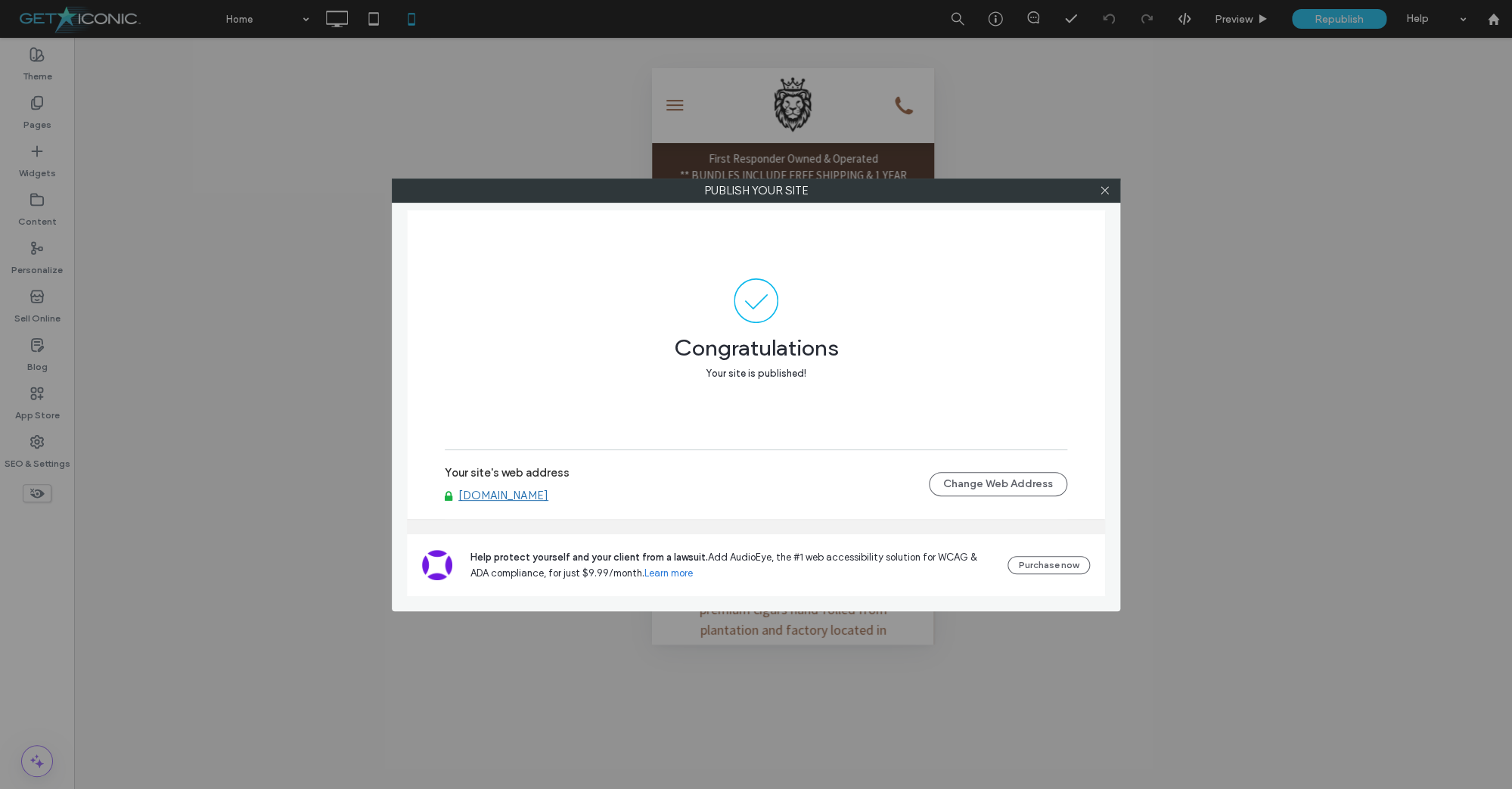
drag, startPoint x: 821, startPoint y: 185, endPoint x: 864, endPoint y: 197, distance: 44.6
click at [821, 185] on label "Publish your site" at bounding box center [756, 190] width 727 height 23
click at [1108, 195] on icon at bounding box center [1105, 191] width 12 height 12
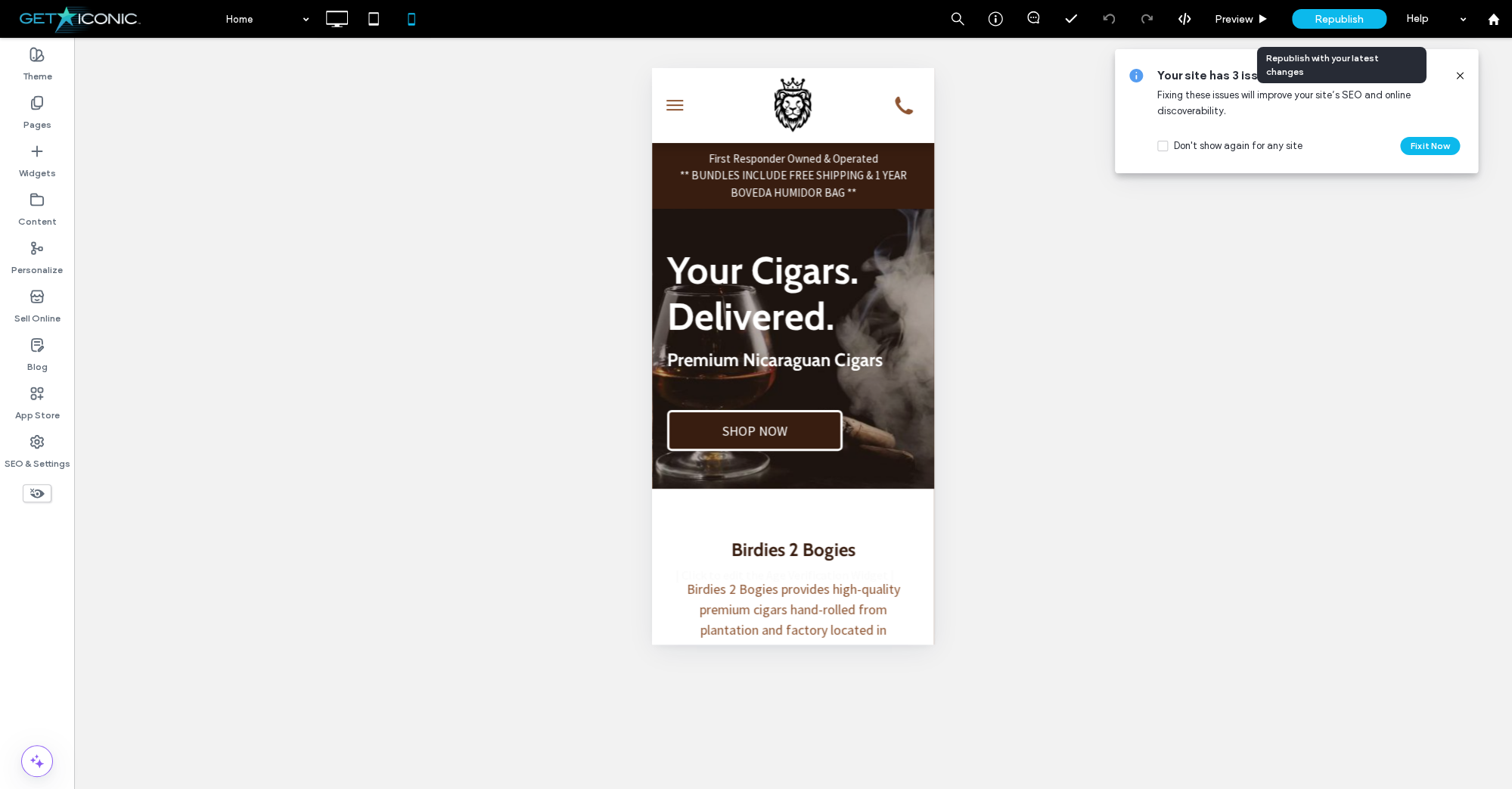
drag, startPoint x: 1329, startPoint y: 3, endPoint x: 1335, endPoint y: 10, distance: 9.2
click at [1330, 3] on div "Republish" at bounding box center [1339, 18] width 95 height 38
click at [1335, 10] on div "Republish" at bounding box center [1339, 18] width 95 height 19
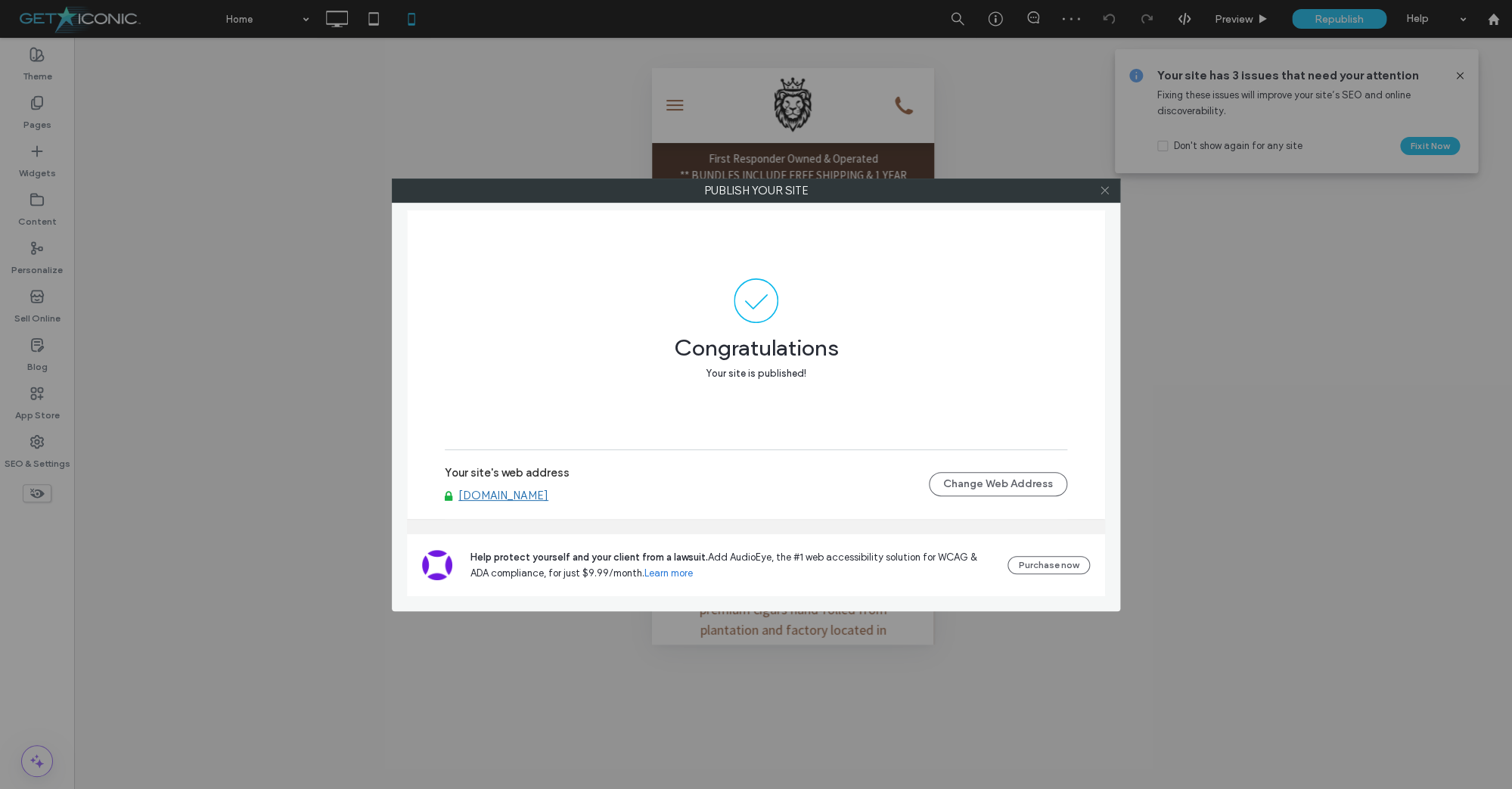
click at [1104, 190] on icon at bounding box center [1105, 191] width 12 height 12
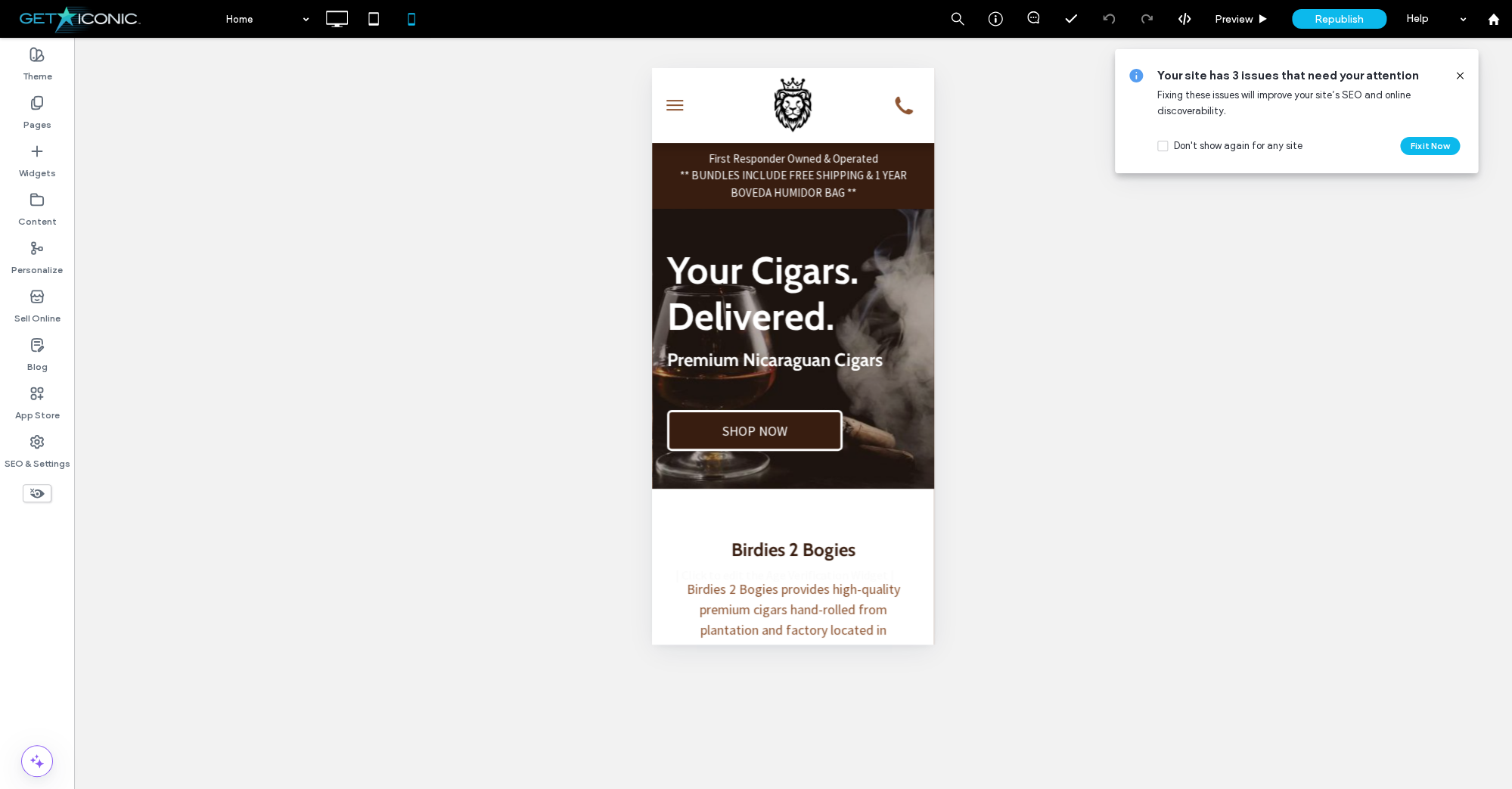
click at [1462, 75] on icon at bounding box center [1459, 75] width 12 height 12
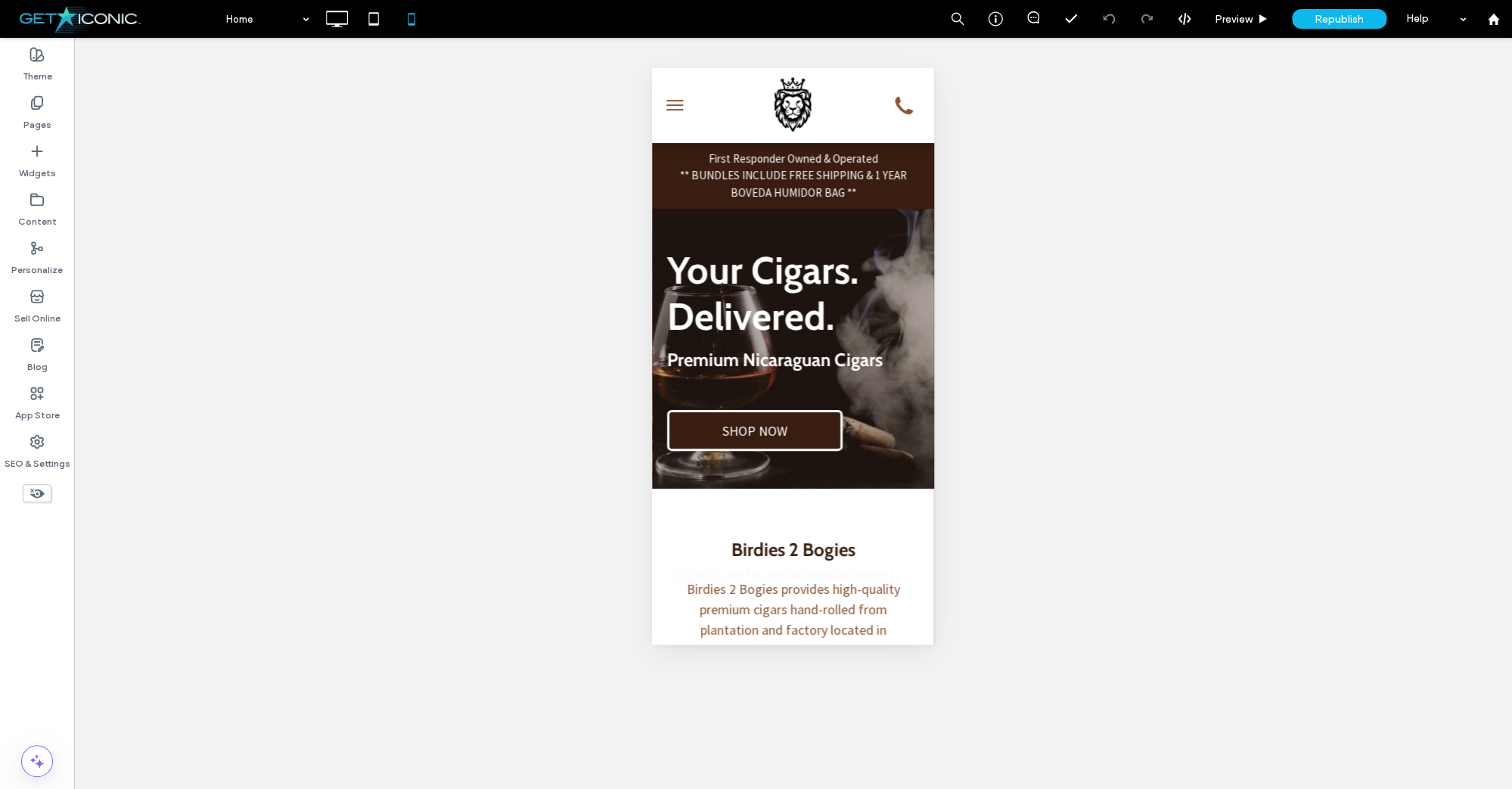
click at [674, 105] on button "menu" at bounding box center [674, 105] width 30 height 30
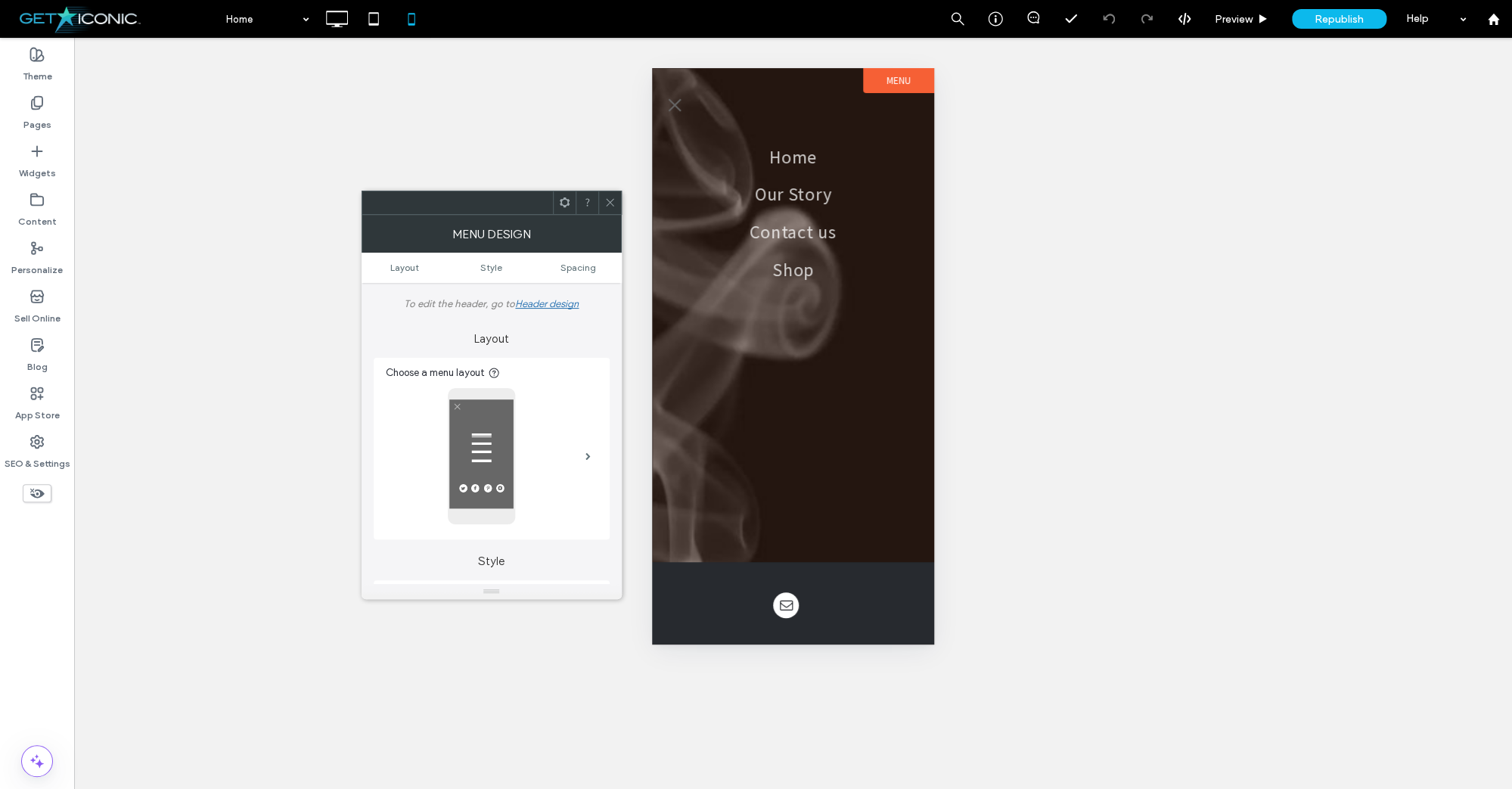
click at [673, 107] on span "menu" at bounding box center [674, 105] width 13 height 13
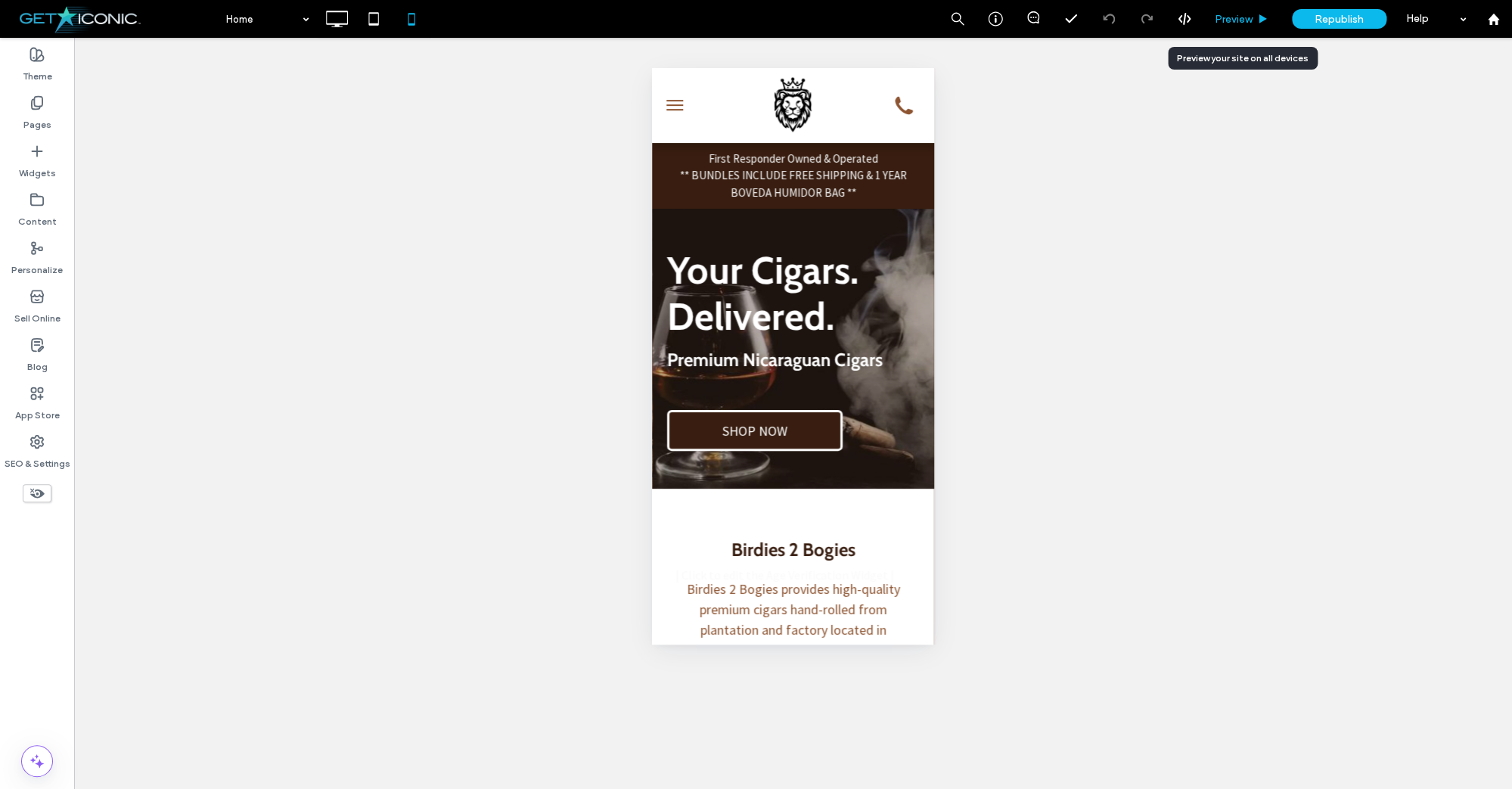
click at [1238, 12] on div "Preview" at bounding box center [1242, 18] width 77 height 38
click at [681, 106] on span "menu" at bounding box center [674, 105] width 17 height 2
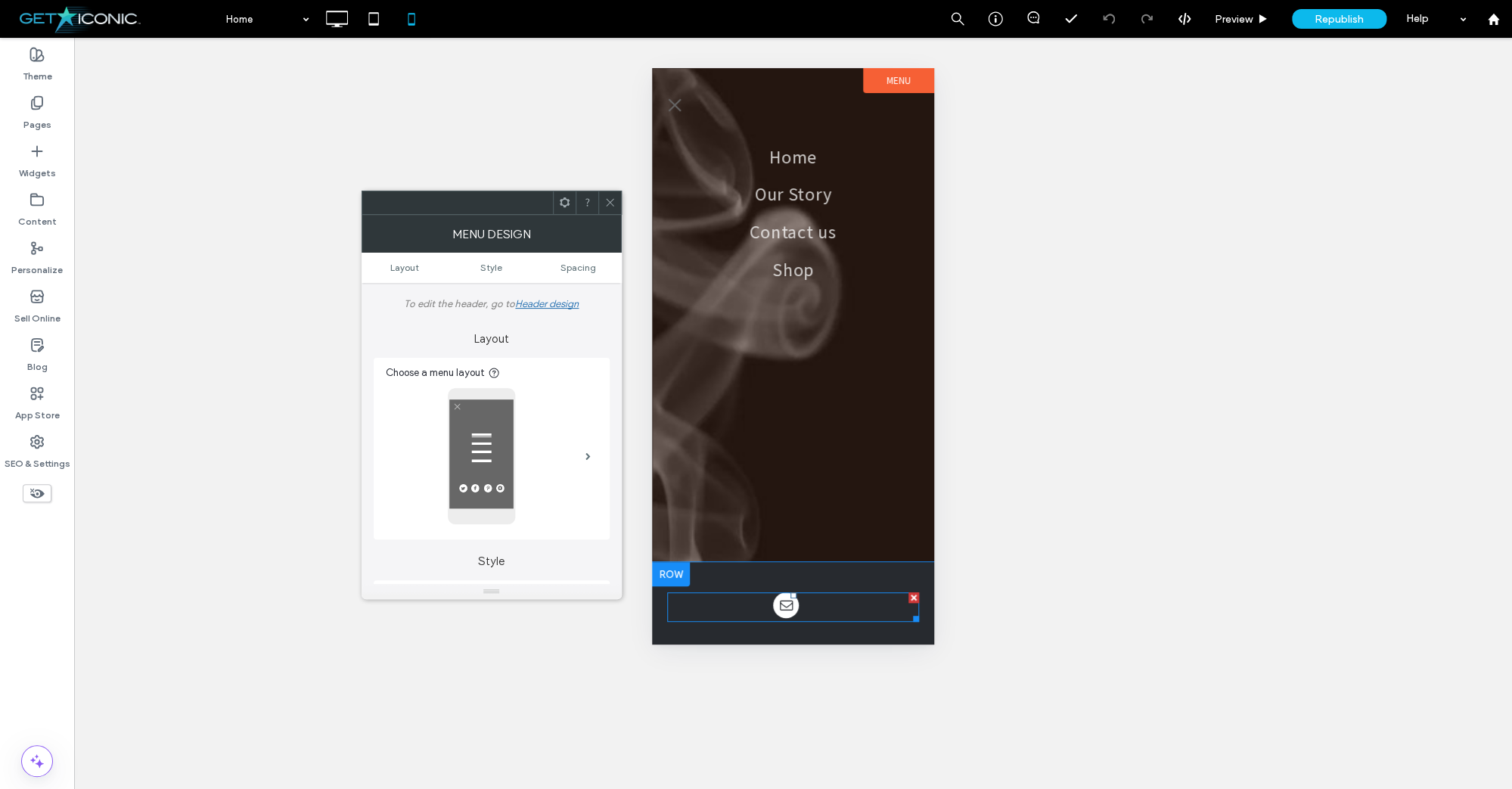
click at [790, 606] on span "email" at bounding box center [786, 605] width 26 height 26
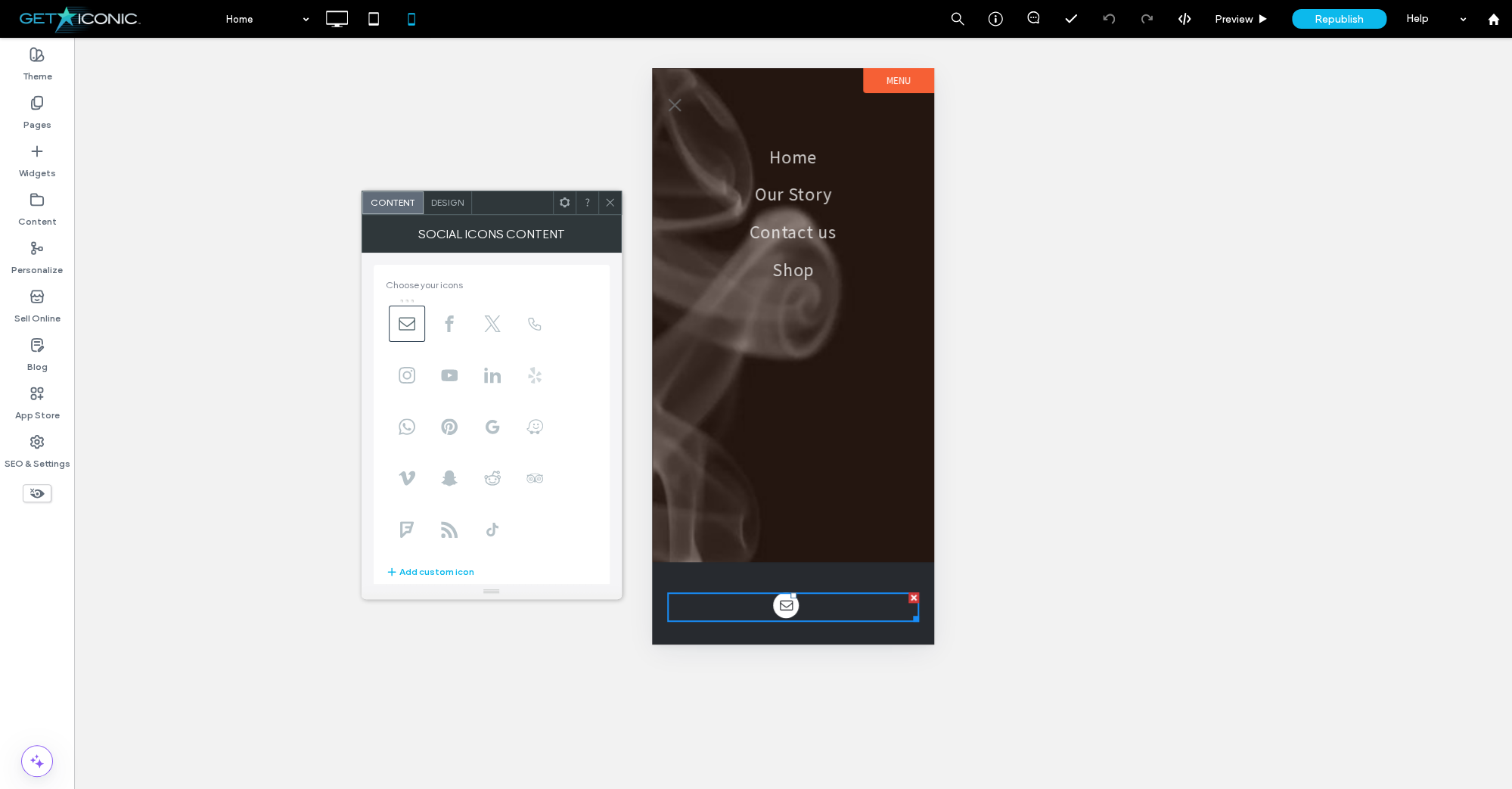
scroll to position [107, 0]
click at [610, 202] on icon at bounding box center [610, 202] width 12 height 12
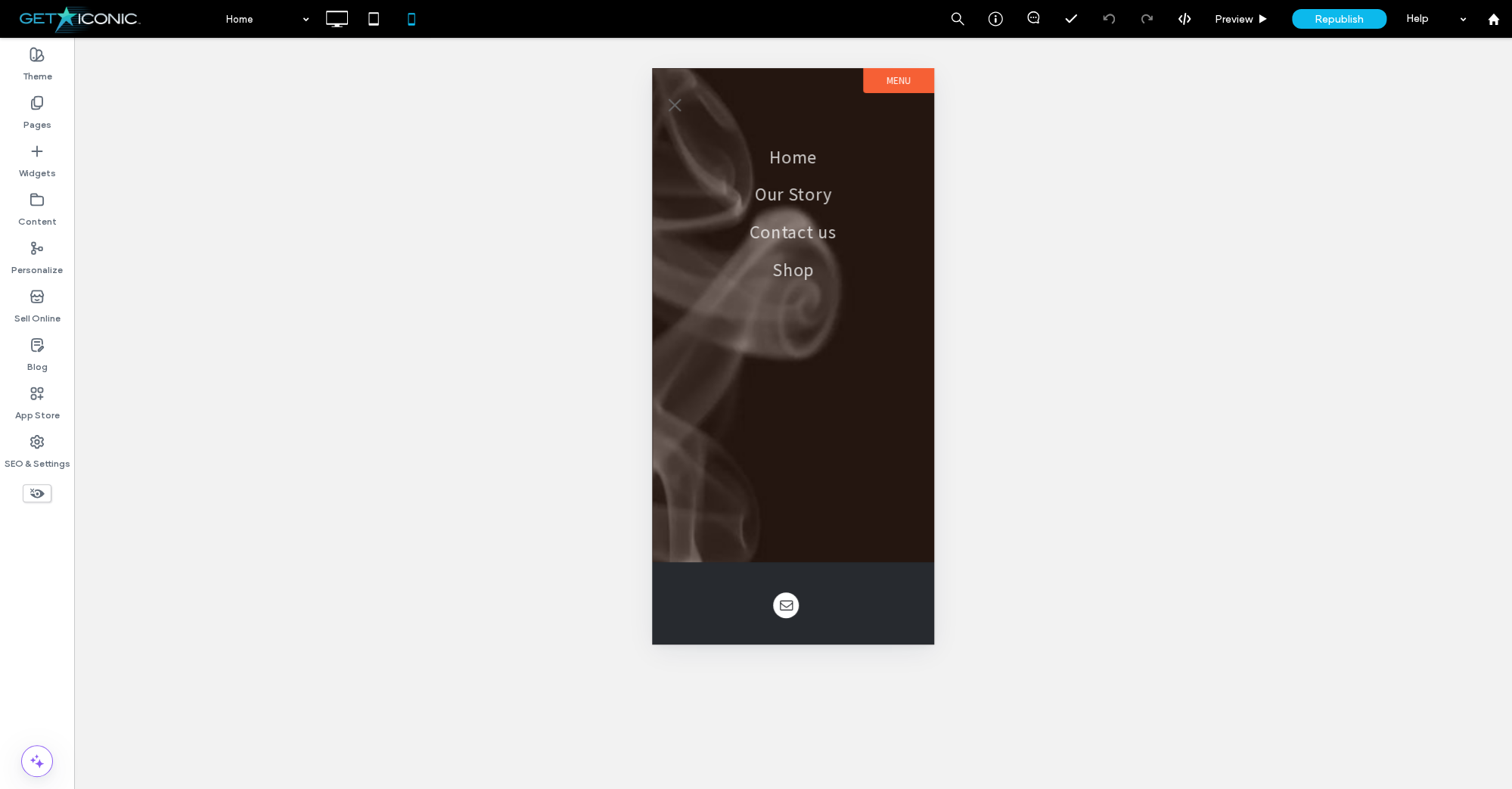
click at [678, 108] on span "menu" at bounding box center [674, 105] width 13 height 13
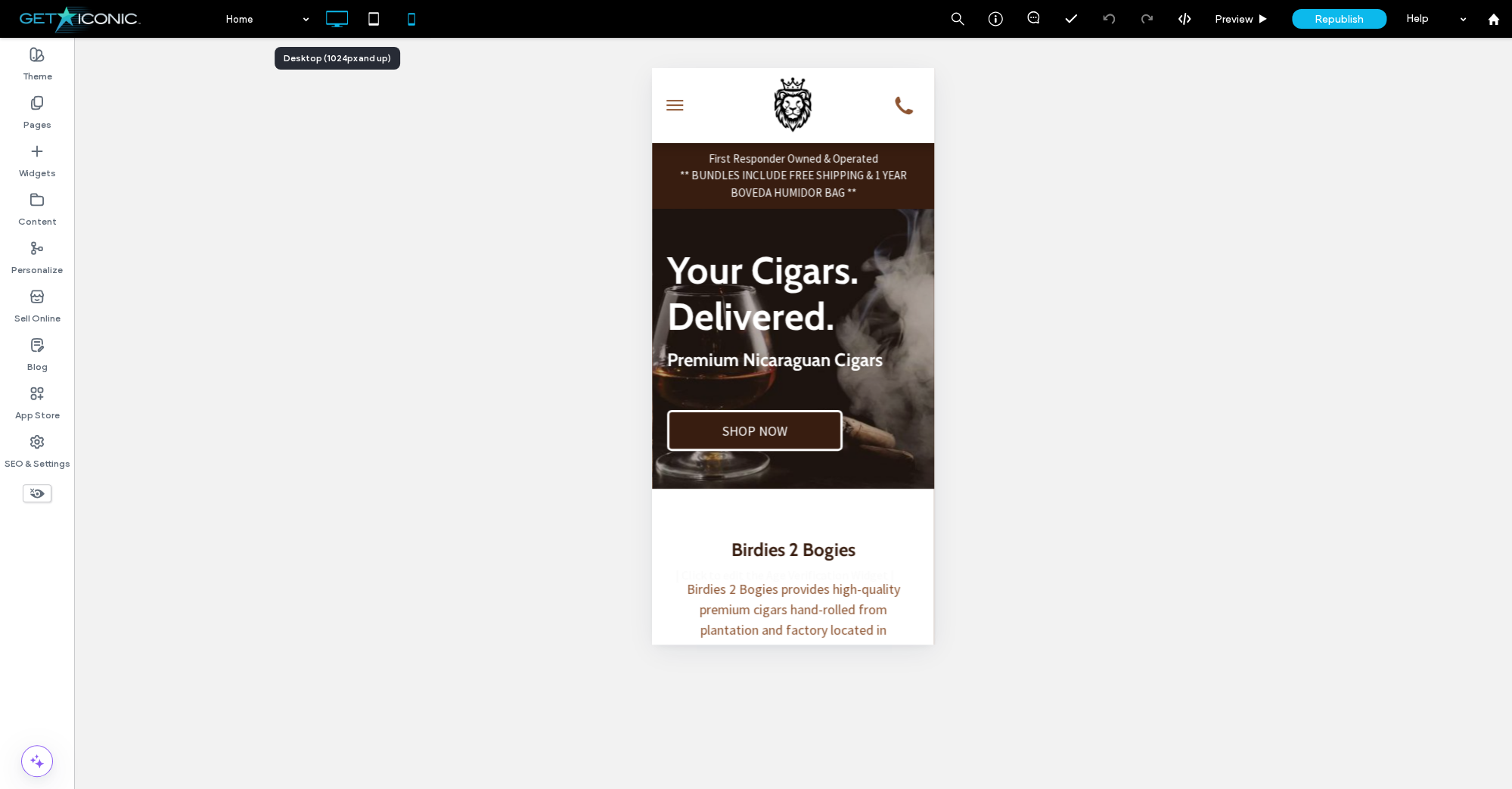
click at [349, 22] on icon at bounding box center [336, 19] width 30 height 30
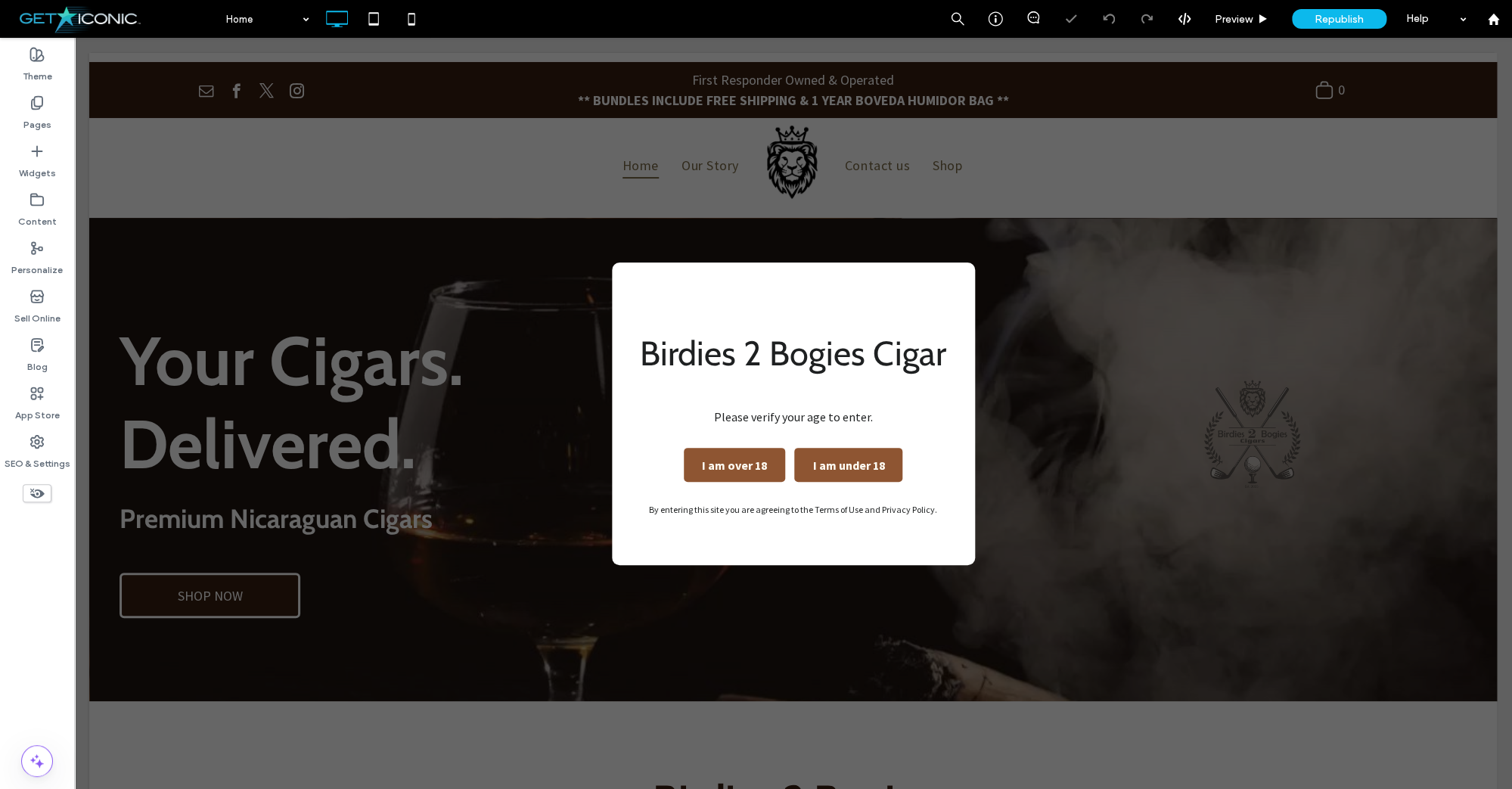
scroll to position [0, 0]
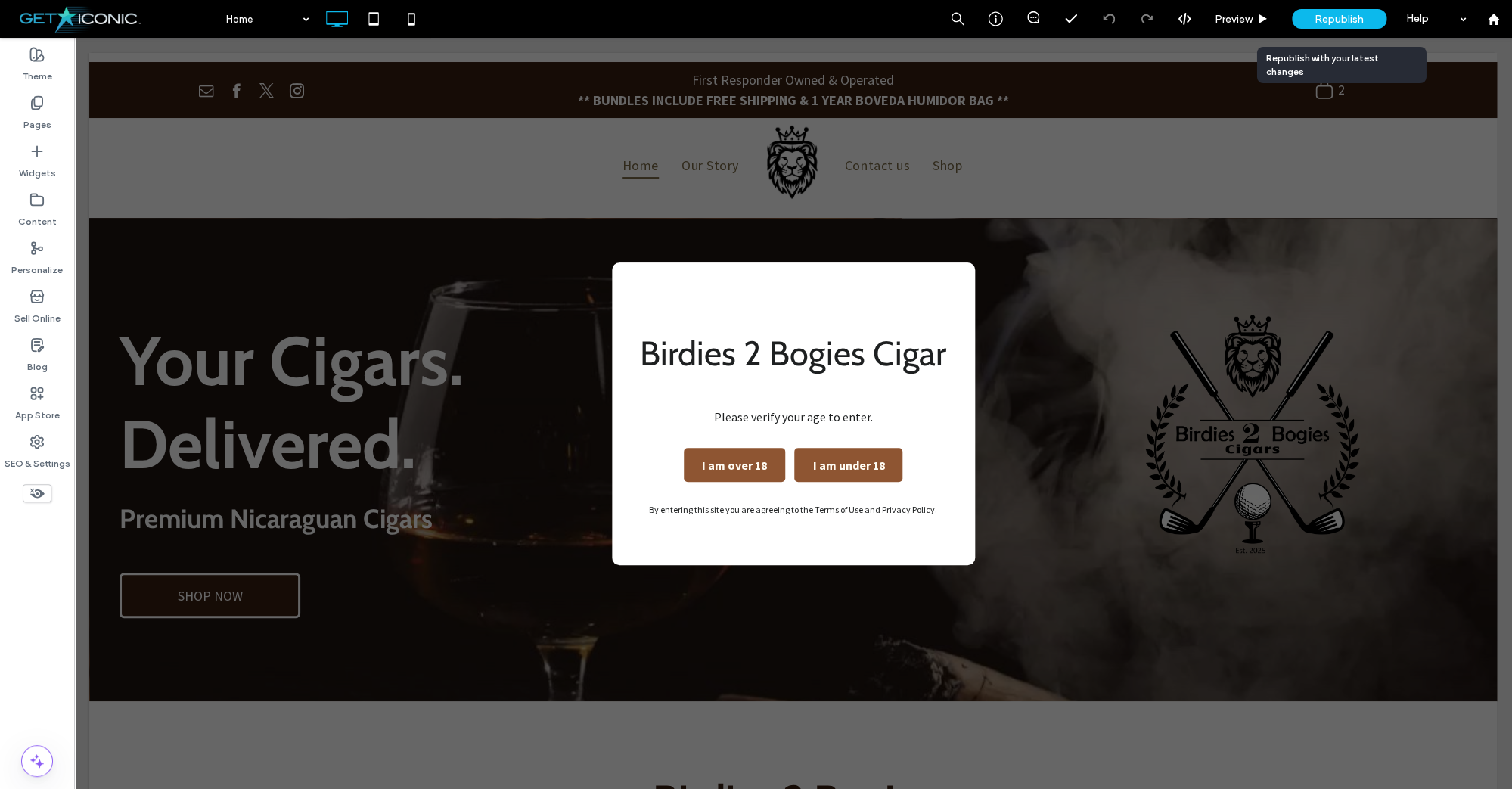
click at [1319, 18] on span "Republish" at bounding box center [1339, 18] width 49 height 13
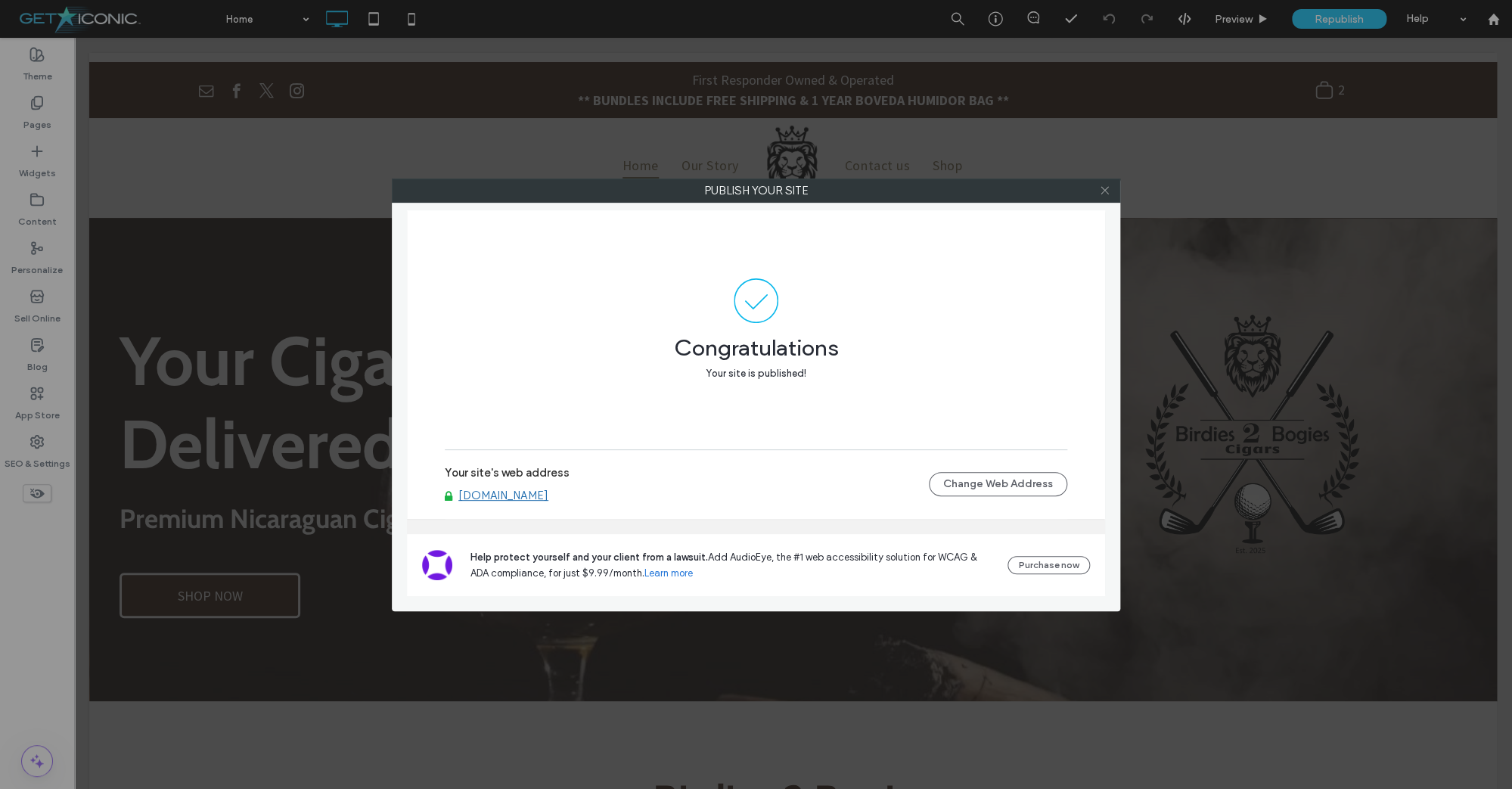
click at [1103, 193] on icon at bounding box center [1105, 191] width 12 height 12
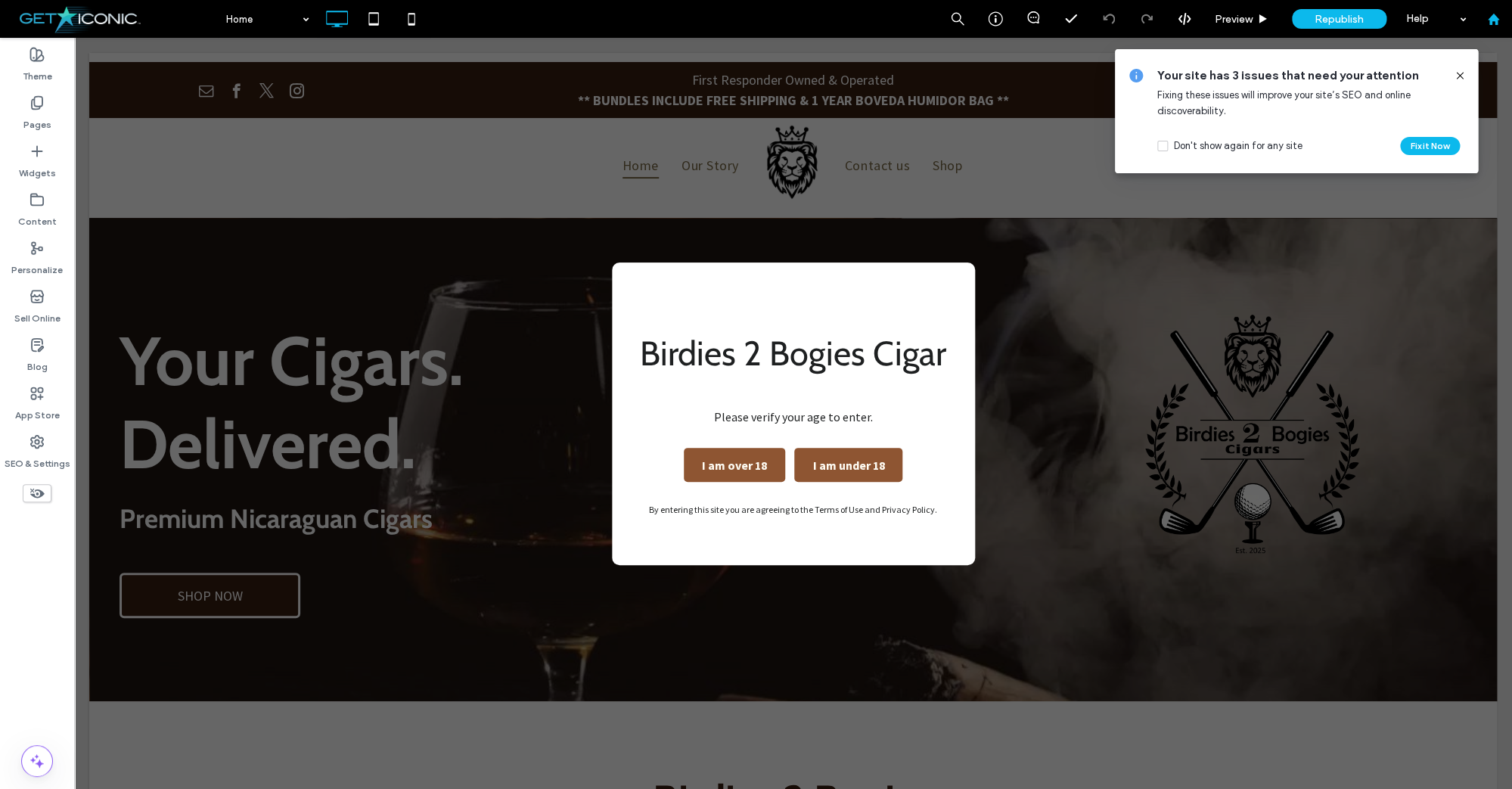
drag, startPoint x: 1459, startPoint y: 73, endPoint x: 1489, endPoint y: 28, distance: 54.1
click at [1459, 72] on icon at bounding box center [1459, 75] width 12 height 12
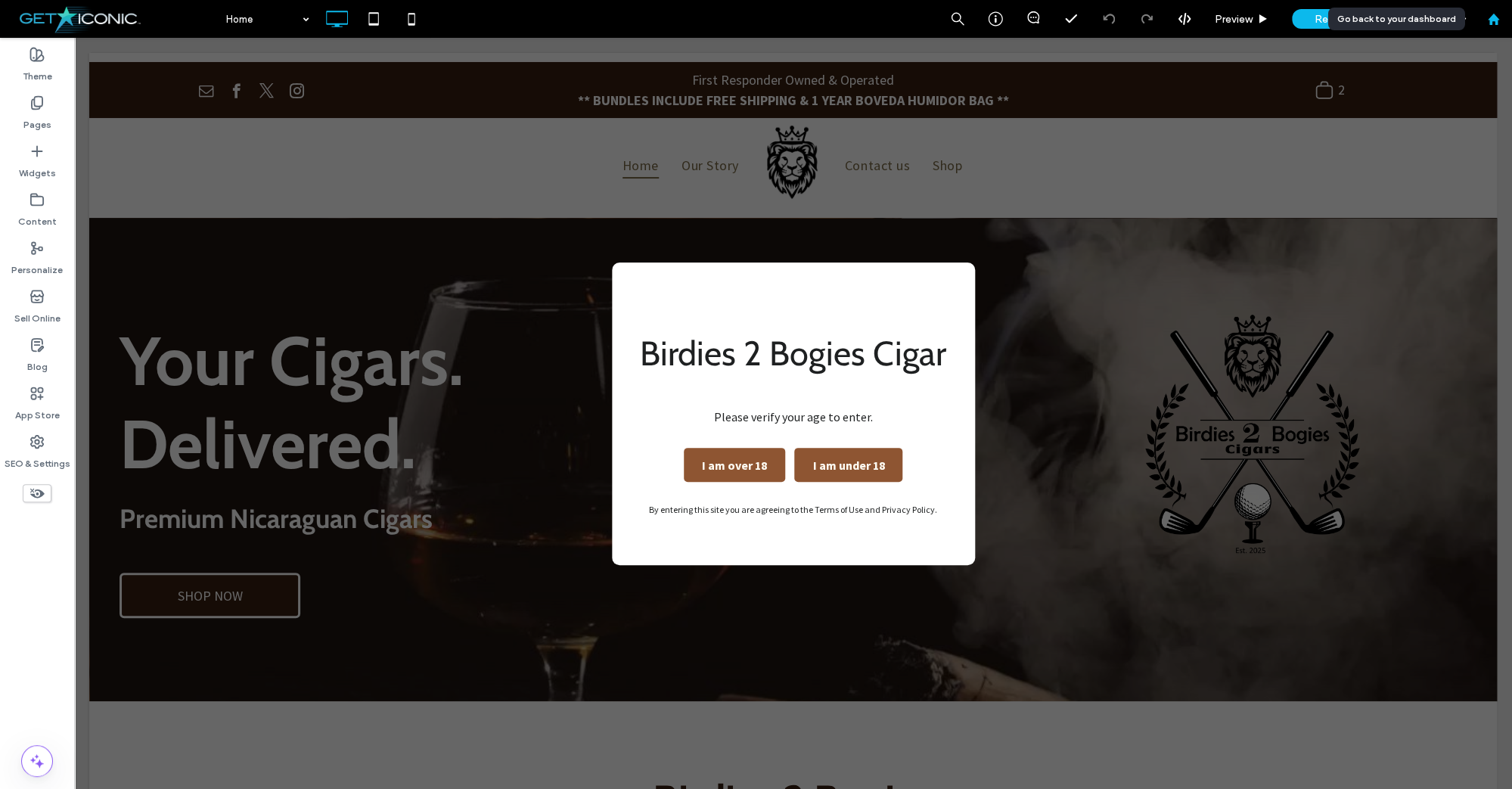
click at [1492, 16] on use at bounding box center [1493, 18] width 12 height 12
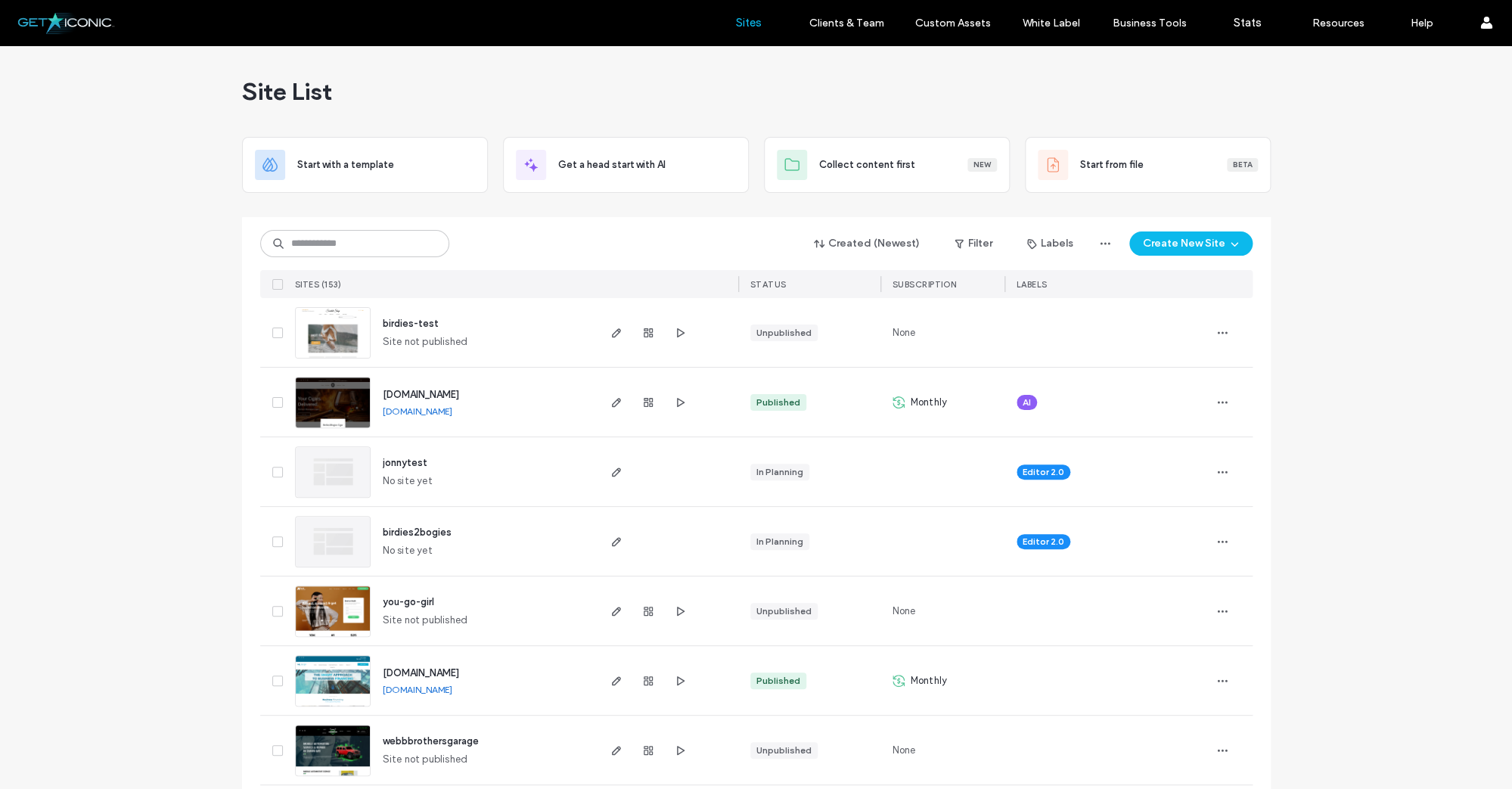
click at [873, 74] on div "Site List" at bounding box center [756, 91] width 1028 height 90
click at [331, 396] on img at bounding box center [332, 428] width 74 height 103
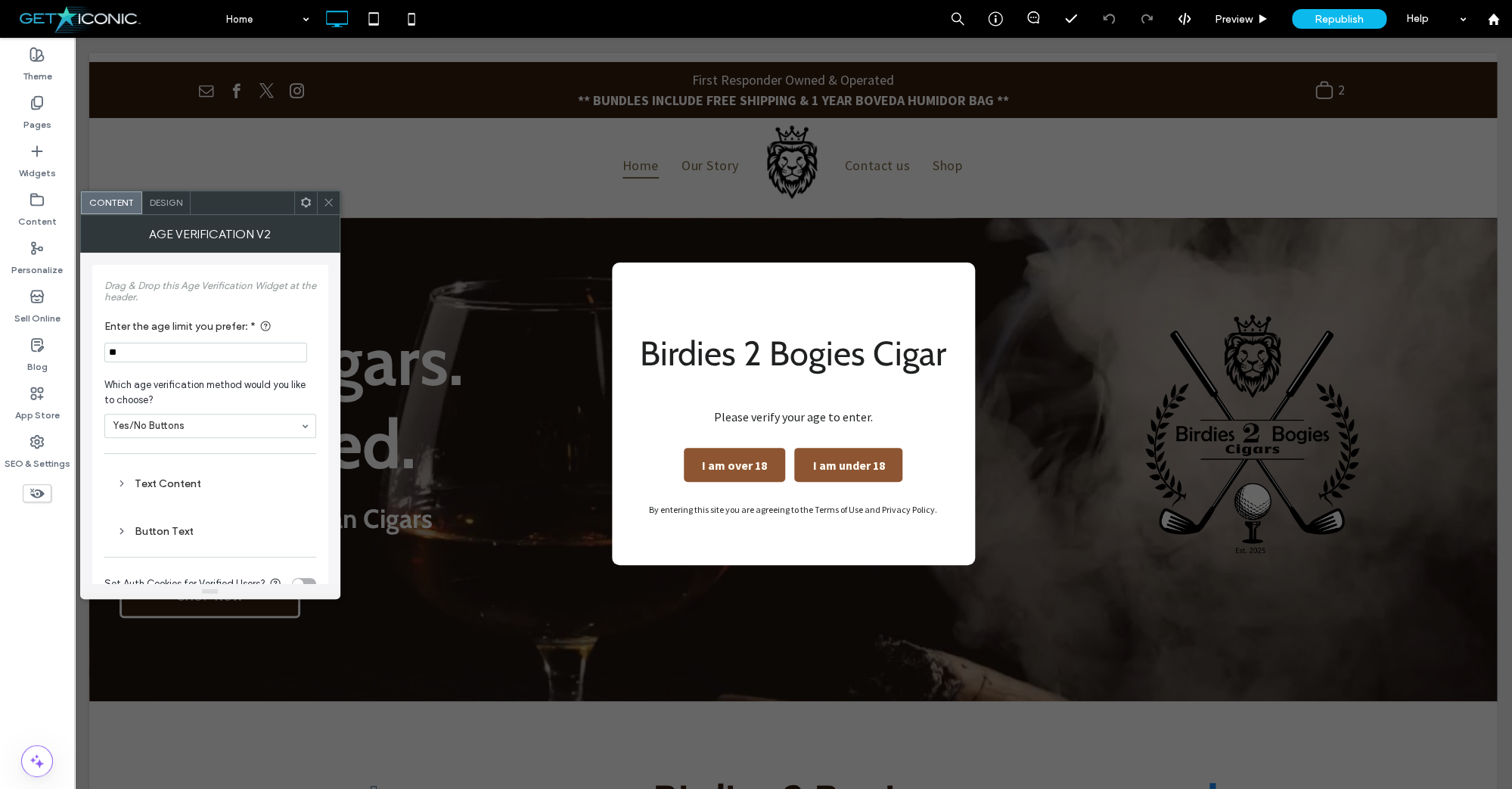
click at [309, 208] on span at bounding box center [306, 202] width 12 height 23
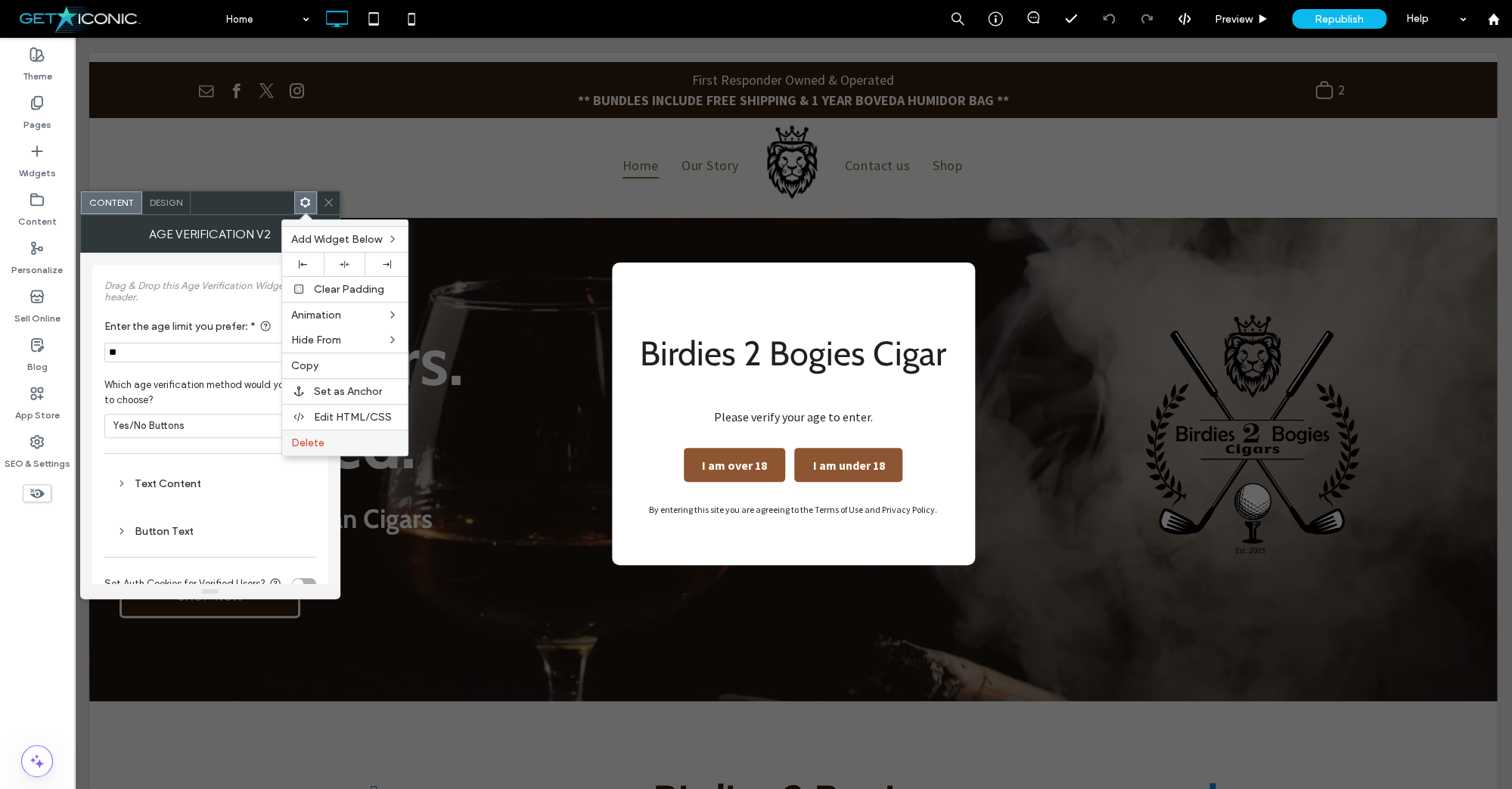
click at [303, 448] on span "Delete" at bounding box center [308, 442] width 33 height 13
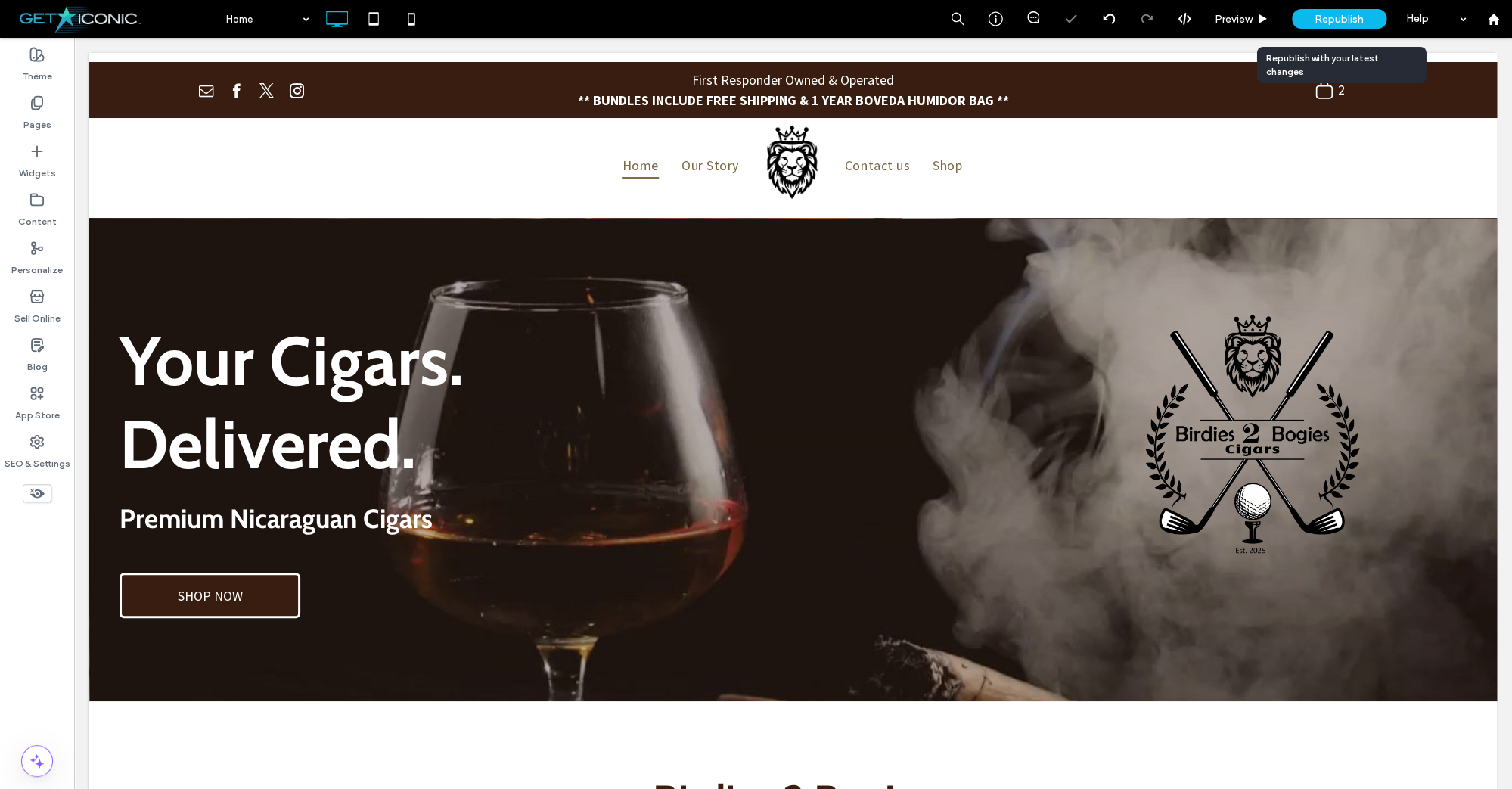
click at [1327, 24] on span "Republish" at bounding box center [1339, 18] width 49 height 13
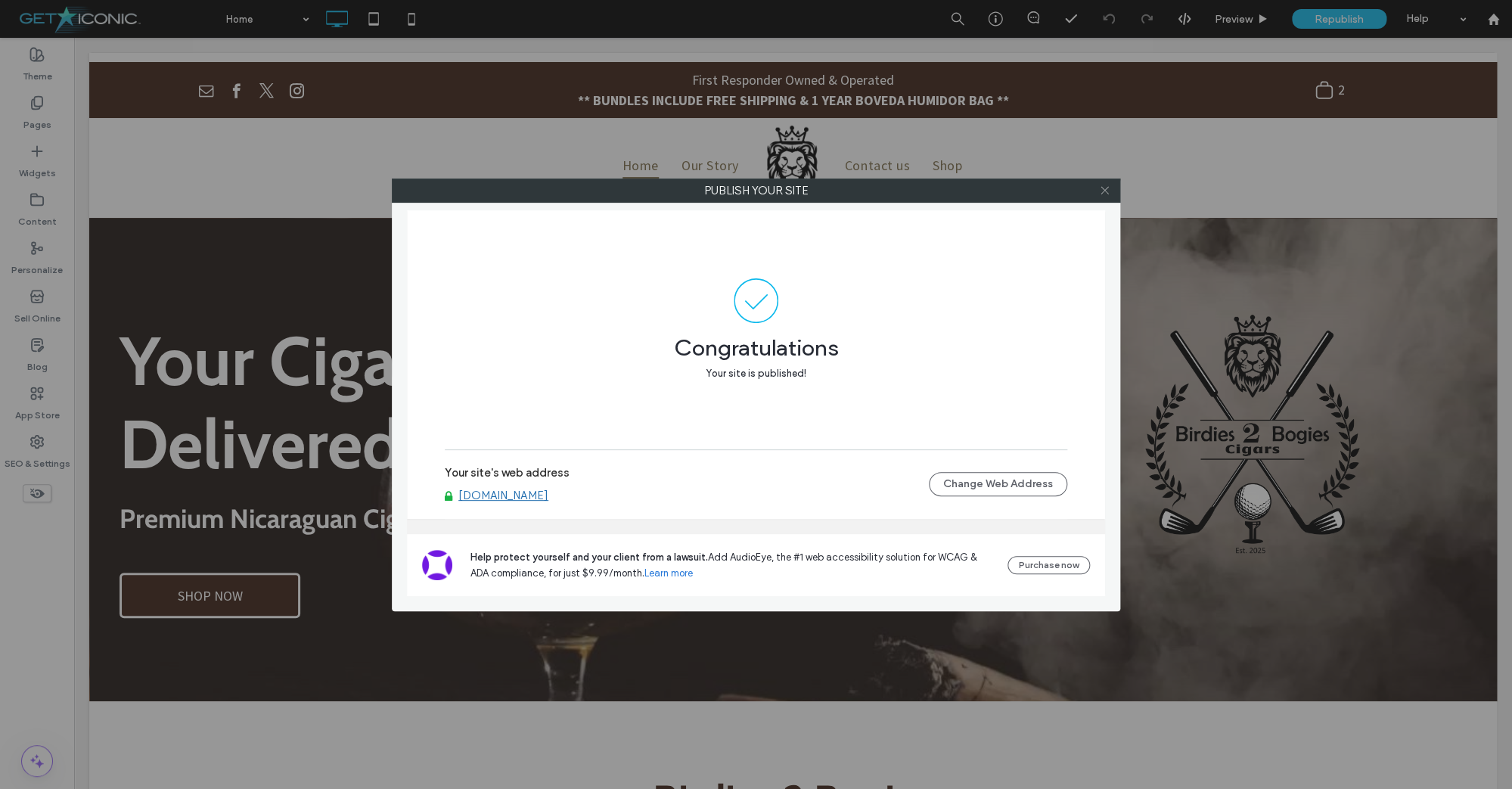
click at [1105, 191] on icon at bounding box center [1105, 191] width 12 height 12
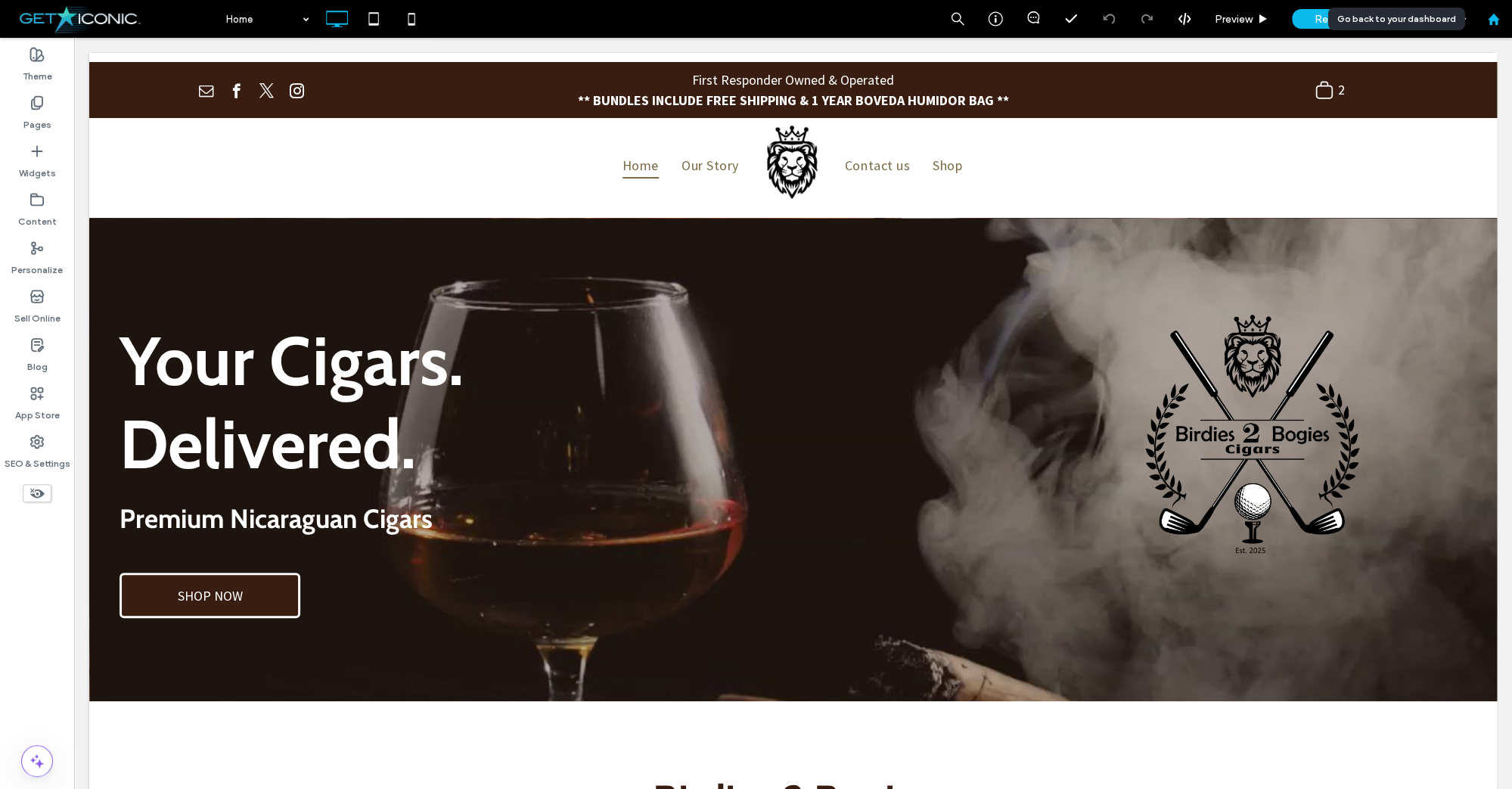
click at [1495, 14] on icon at bounding box center [1493, 18] width 13 height 13
